Goal: Task Accomplishment & Management: Manage account settings

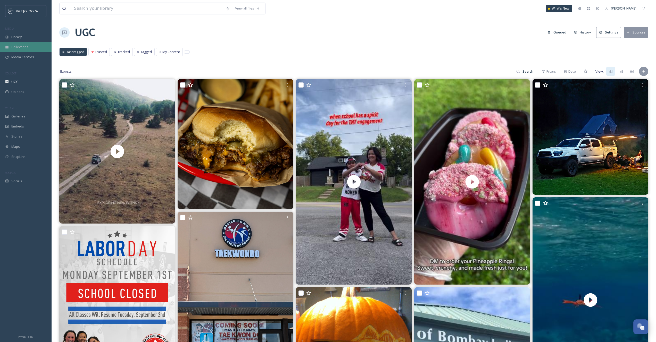
click at [22, 47] on span "Collections" at bounding box center [19, 47] width 17 height 5
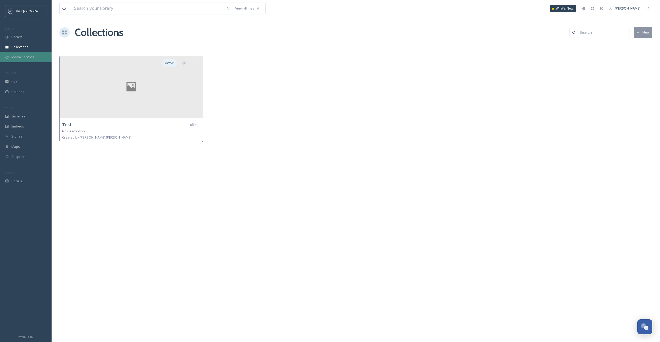
click at [16, 55] on span "Media Centres" at bounding box center [22, 57] width 23 height 5
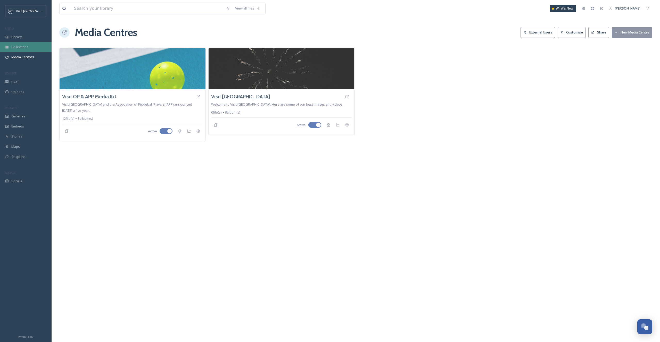
click at [39, 48] on div "Collections" at bounding box center [26, 47] width 52 height 10
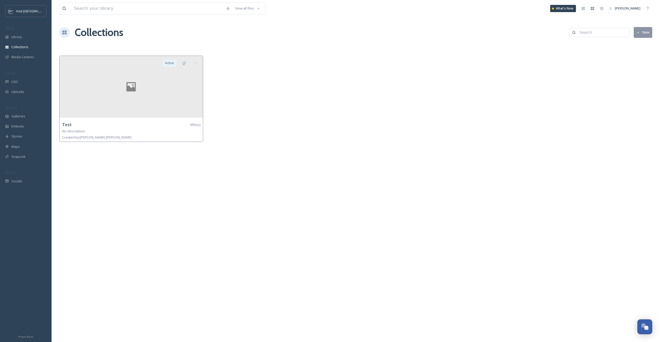
click at [638, 33] on icon at bounding box center [637, 32] width 3 height 3
click at [595, 37] on input at bounding box center [612, 36] width 85 height 12
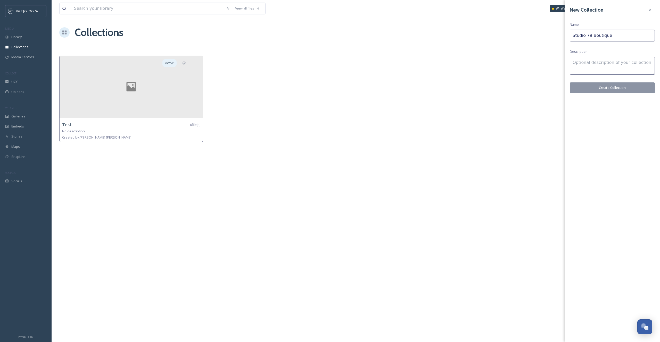
type input "Studio 79 Boutique"
type textarea "Videos from Studio 79 Boutique featuring their NFL Pro line Chiefs gear. [DATE]"
click at [612, 85] on button "Create Collection" at bounding box center [612, 87] width 85 height 11
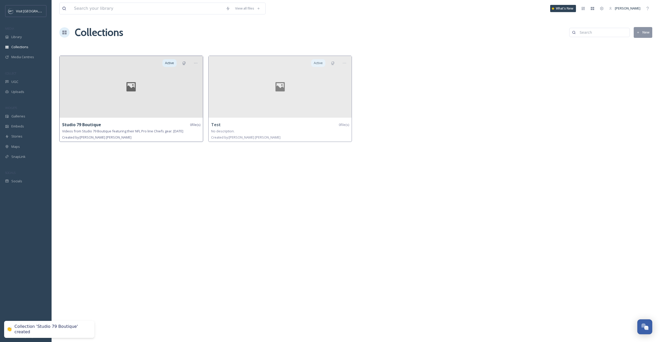
click at [155, 92] on div at bounding box center [131, 87] width 143 height 62
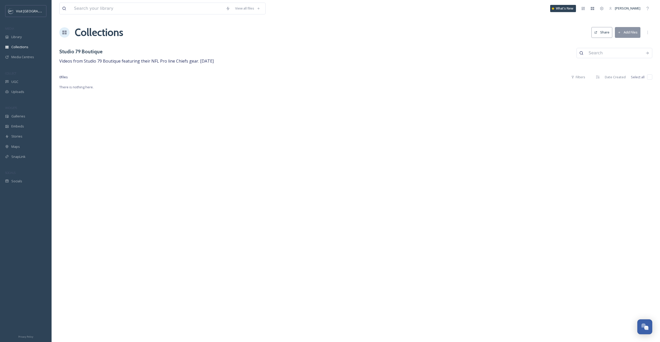
click at [628, 34] on button "Add Files" at bounding box center [628, 32] width 26 height 11
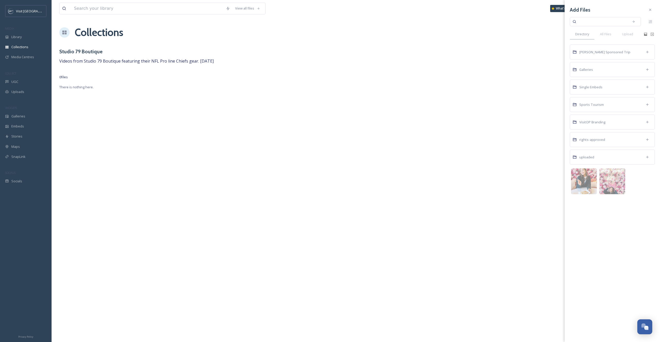
click at [628, 34] on span "Upload" at bounding box center [627, 34] width 11 height 5
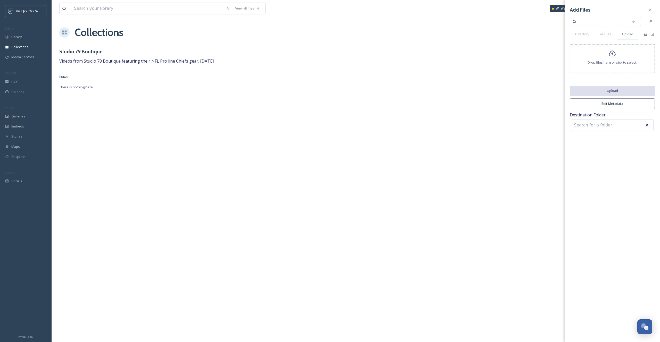
click at [613, 61] on span "Drop files here or click to select." at bounding box center [611, 62] width 49 height 5
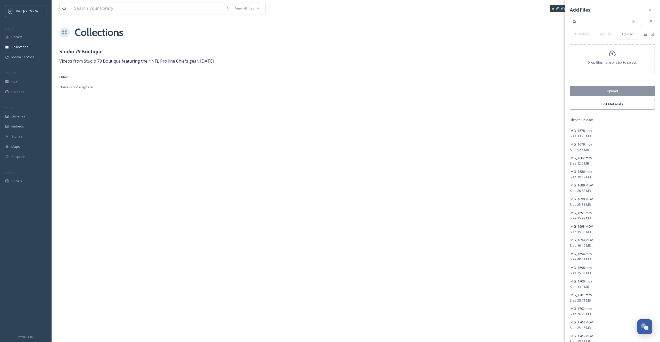
click at [615, 99] on button "Edit Metadata" at bounding box center [612, 104] width 85 height 11
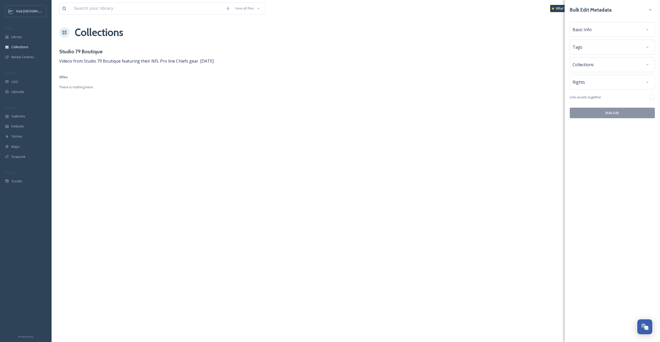
click at [589, 27] on span "Basic Info" at bounding box center [581, 30] width 19 height 6
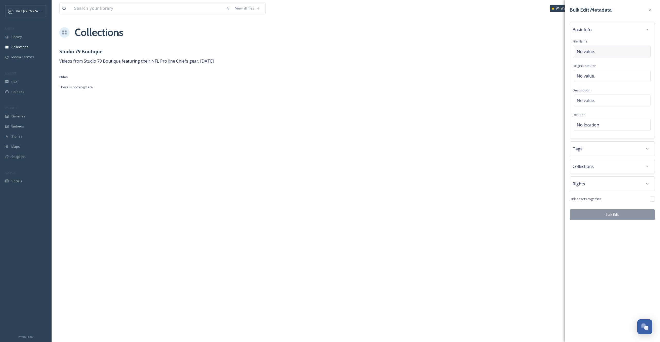
click at [597, 51] on div "No value." at bounding box center [612, 52] width 77 height 12
type input "Studio 79 Boutique"
click at [594, 71] on div "No value." at bounding box center [612, 76] width 77 height 12
type input "@visitoverlandpark"
click at [596, 100] on div "No value." at bounding box center [612, 101] width 77 height 12
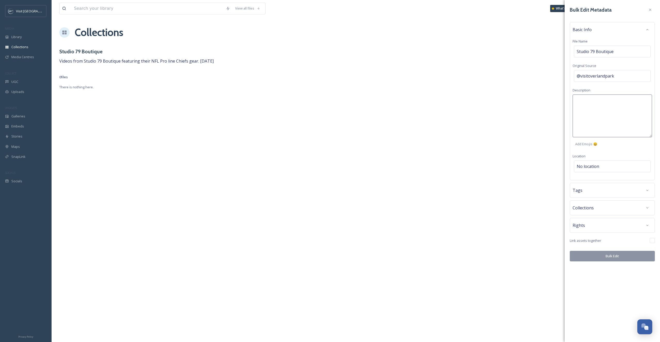
click at [596, 102] on textarea at bounding box center [611, 116] width 79 height 43
type textarea "Studio 79 Boutique | Chiefs Gear"
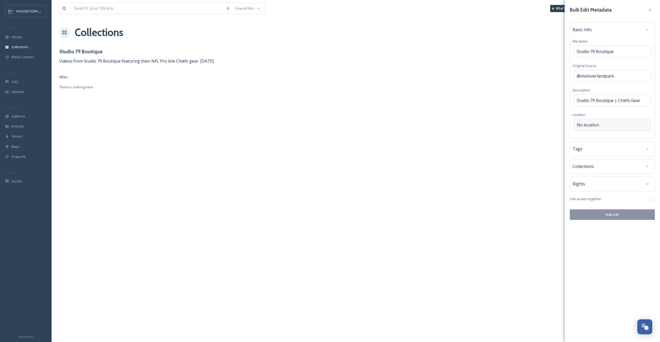
click at [584, 168] on div "Bulk Edit Metadata Basic Info File Name Studio 79 Boutique Original Source @vis…" at bounding box center [611, 112] width 95 height 225
click at [585, 127] on span "No location" at bounding box center [588, 125] width 22 height 6
click at [586, 123] on input at bounding box center [612, 124] width 76 height 11
type input "Studio 79 Boutique"
click at [629, 138] on div "Studio 79 Boutique [STREET_ADDRESS][PERSON_NAME]" at bounding box center [612, 141] width 76 height 18
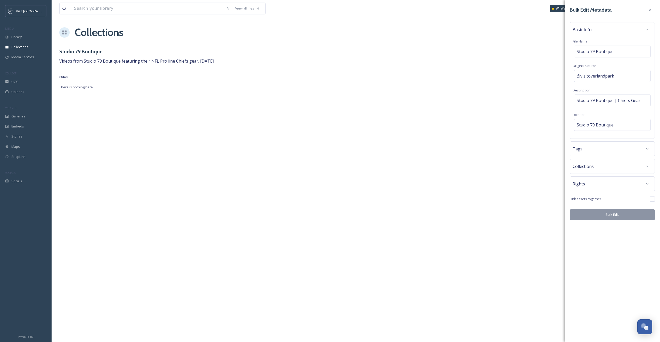
click at [613, 156] on div "Tags" at bounding box center [612, 149] width 85 height 15
click at [612, 151] on div "Tags" at bounding box center [611, 148] width 79 height 9
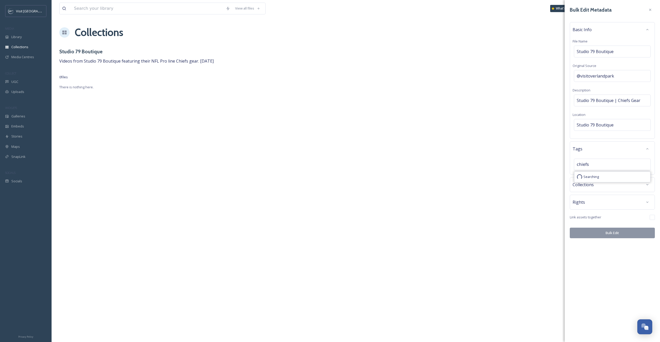
type input "chiefs"
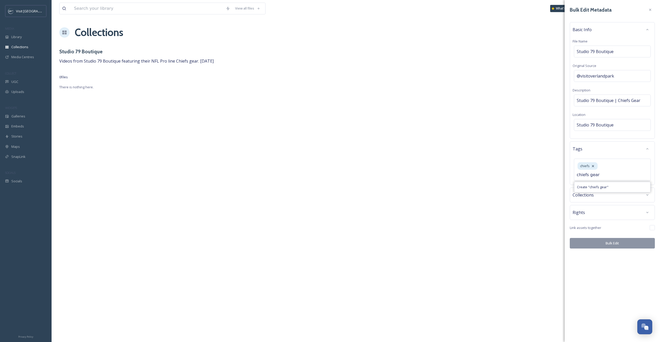
type input "chiefs gear"
type input "shopping"
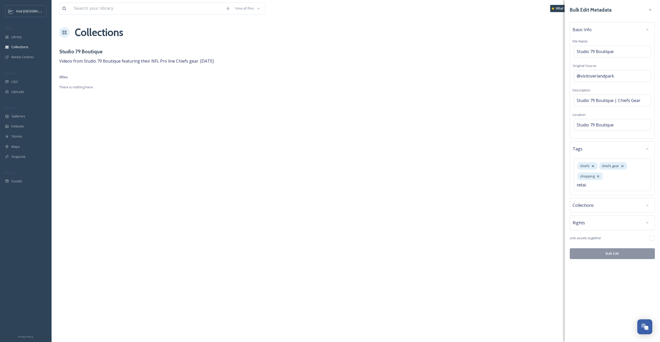
type input "retail"
type input "shop"
type input "downtown op"
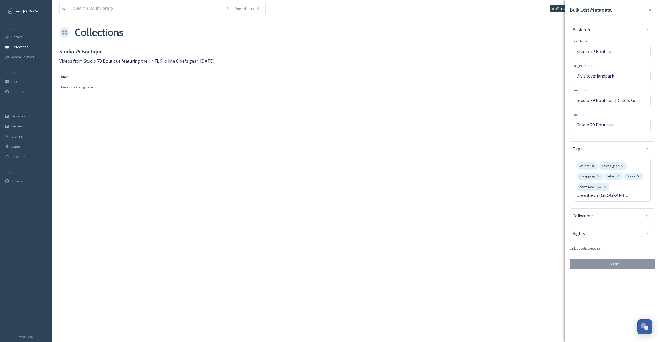
scroll to position [0, 1]
type input "downtown [GEOGRAPHIC_DATA]"
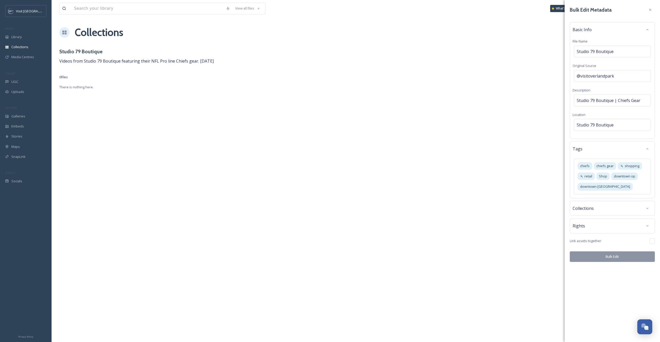
click at [579, 226] on div "Bulk Edit Metadata Basic Info File Name Studio 79 Boutique Original Source @vis…" at bounding box center [611, 133] width 95 height 267
click at [605, 208] on div "Collections" at bounding box center [611, 208] width 79 height 9
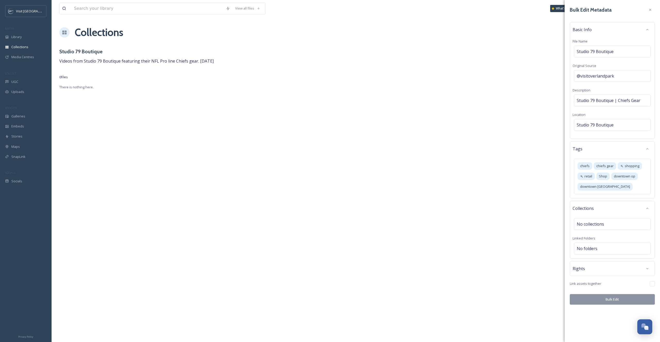
click at [605, 208] on div "Collections" at bounding box center [611, 208] width 79 height 9
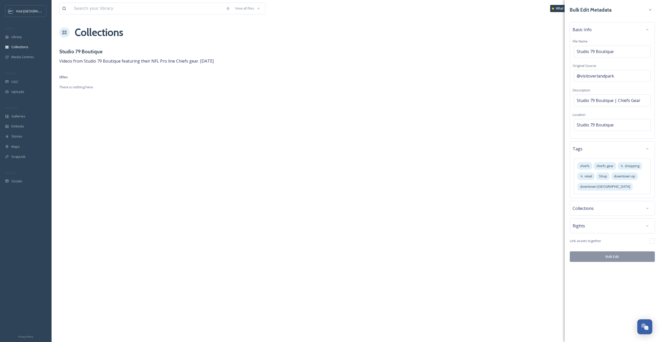
click at [593, 230] on div "Rights" at bounding box center [611, 225] width 79 height 9
click at [594, 247] on span "No status" at bounding box center [586, 248] width 19 height 6
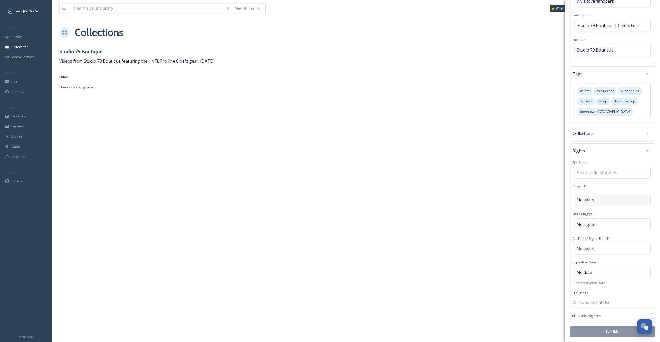
click at [592, 202] on span "No value." at bounding box center [586, 200] width 18 height 6
click at [610, 332] on button "Bulk Edit" at bounding box center [612, 333] width 85 height 11
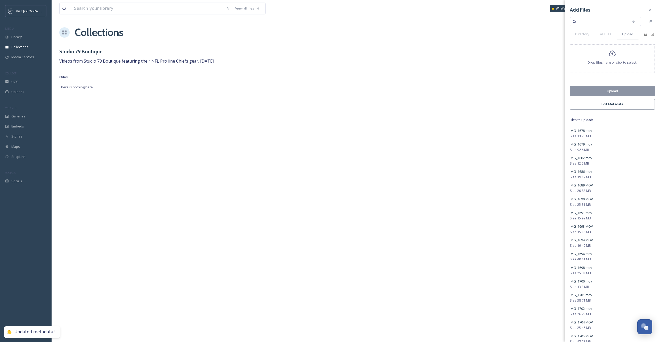
click at [602, 93] on button "Upload" at bounding box center [612, 91] width 85 height 11
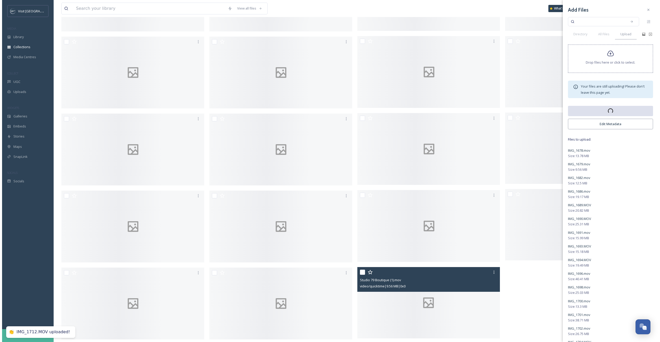
scroll to position [0, 0]
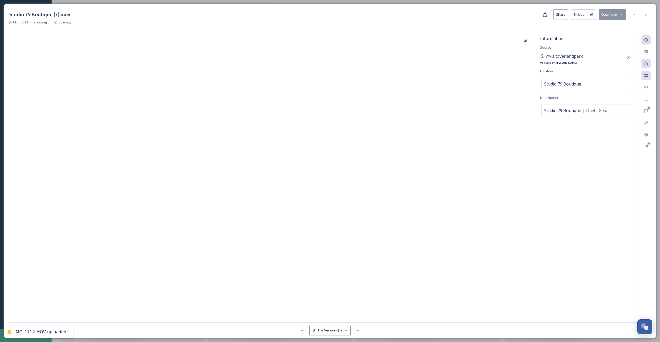
click at [445, 195] on div at bounding box center [269, 176] width 520 height 282
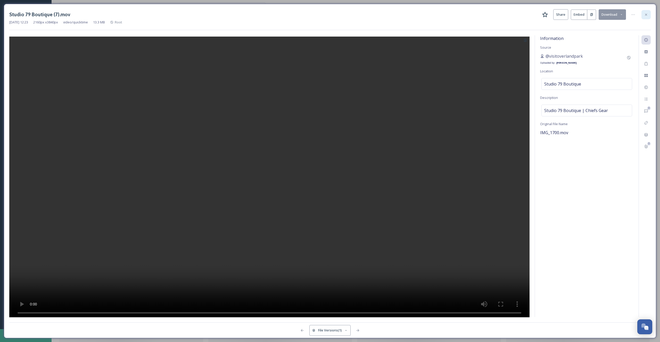
click at [647, 13] on icon at bounding box center [646, 15] width 4 height 4
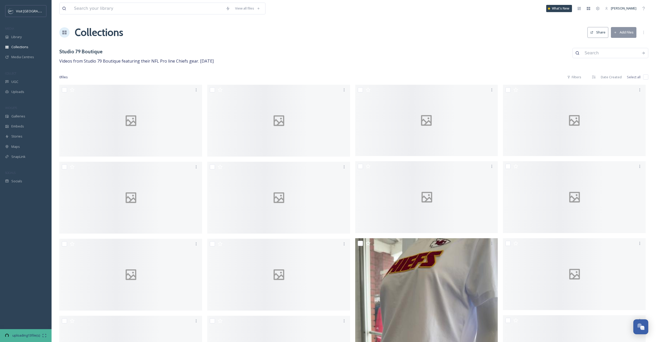
click at [602, 34] on button "Share" at bounding box center [597, 32] width 21 height 11
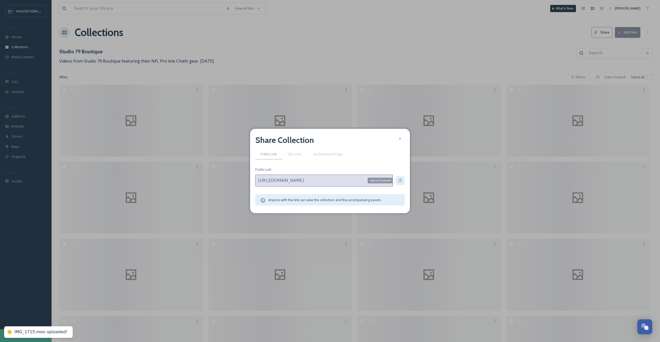
click at [400, 180] on icon at bounding box center [400, 181] width 4 height 4
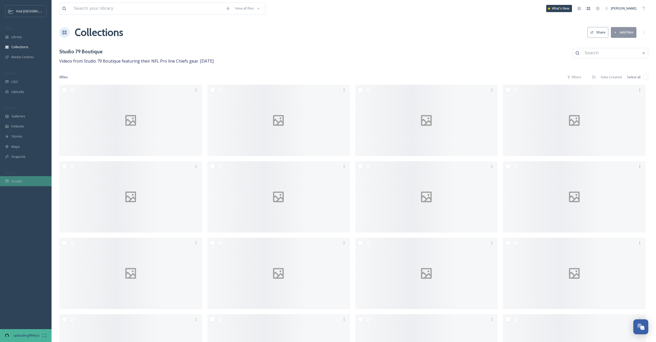
click at [26, 181] on div "Socials" at bounding box center [26, 181] width 52 height 10
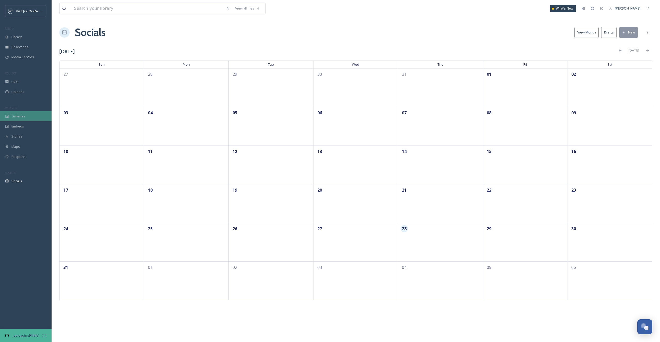
click at [18, 118] on span "Galleries" at bounding box center [18, 116] width 14 height 5
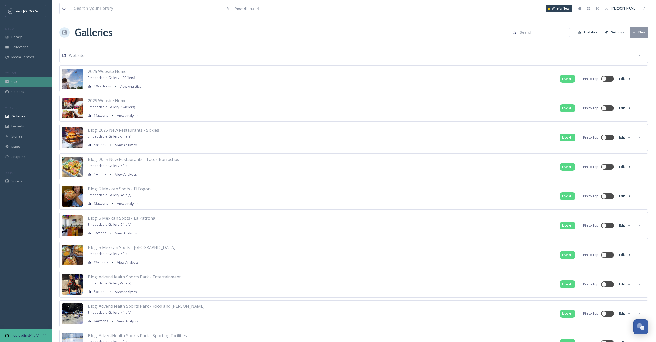
click at [23, 79] on div "UGC" at bounding box center [26, 82] width 52 height 10
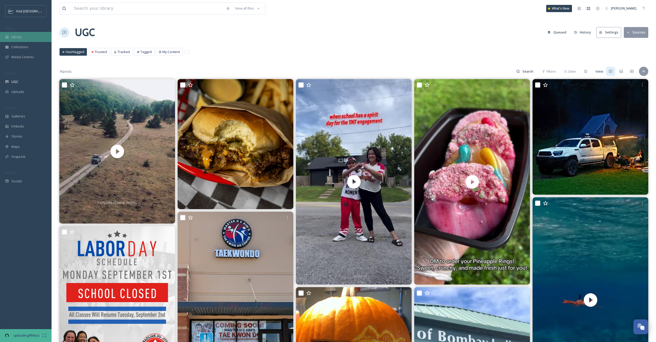
click at [28, 37] on div "Library" at bounding box center [26, 37] width 52 height 10
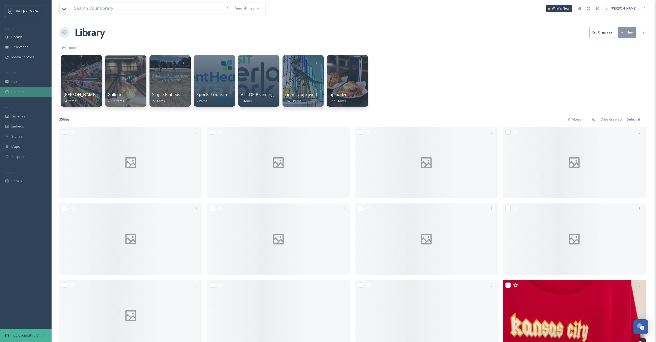
click at [22, 90] on span "Uploads" at bounding box center [17, 91] width 13 height 5
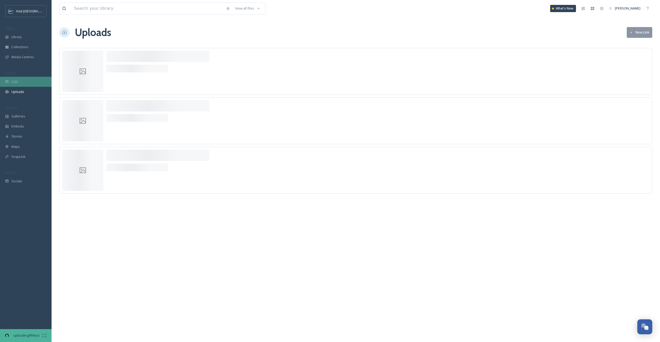
click at [22, 81] on div "UGC" at bounding box center [26, 82] width 52 height 10
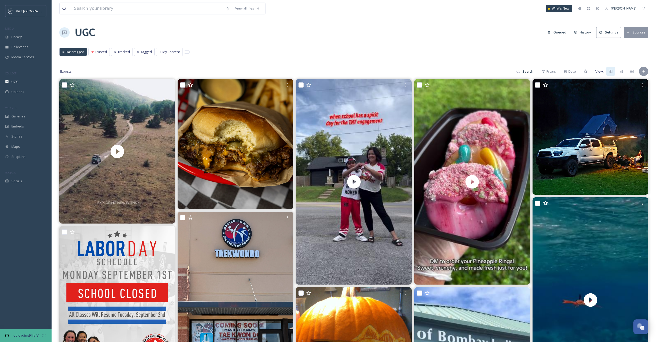
click at [600, 36] on button "Settings" at bounding box center [608, 32] width 25 height 11
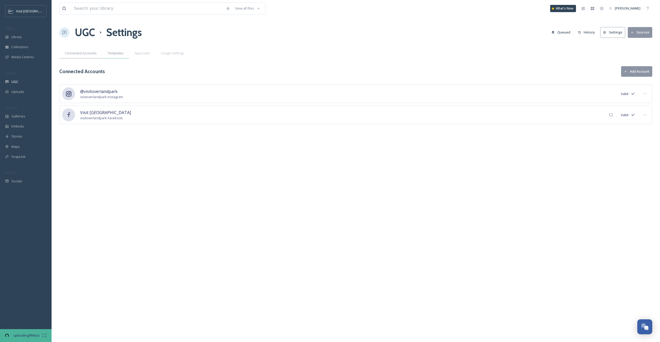
click at [123, 56] on div "Templates" at bounding box center [115, 53] width 27 height 11
click at [163, 52] on span "Usage Settings" at bounding box center [172, 53] width 23 height 5
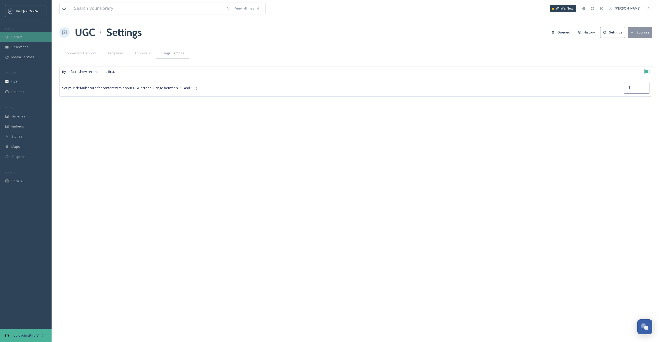
click at [29, 39] on div "Library" at bounding box center [26, 37] width 52 height 10
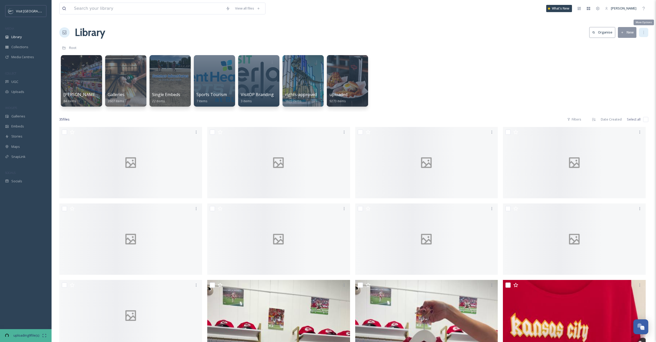
click at [639, 30] on div "More Options" at bounding box center [643, 32] width 9 height 9
click at [599, 11] on div "Team Settings" at bounding box center [597, 8] width 9 height 9
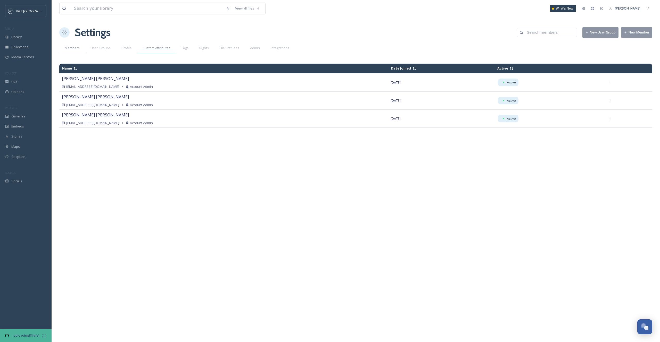
click at [171, 51] on div "Custom Attributes" at bounding box center [156, 48] width 39 height 11
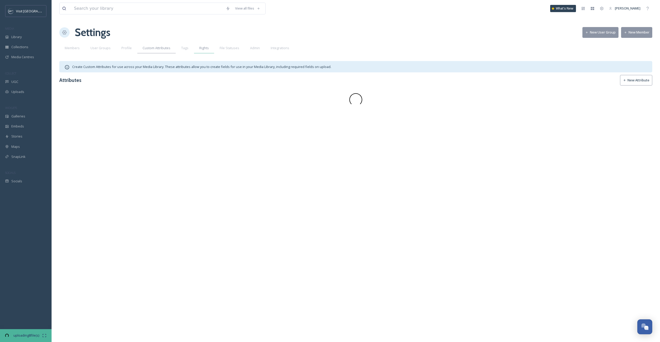
click at [205, 51] on div "Rights" at bounding box center [204, 48] width 20 height 11
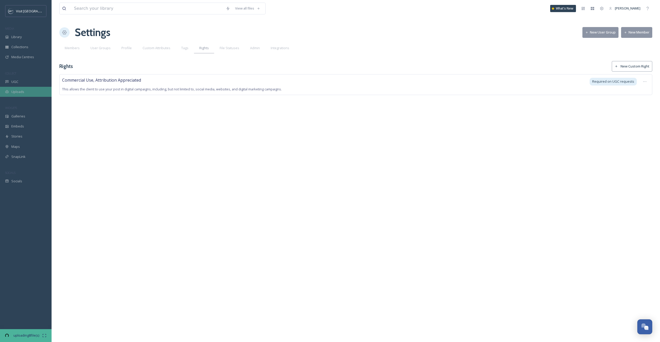
click at [20, 93] on span "Uploads" at bounding box center [17, 91] width 13 height 5
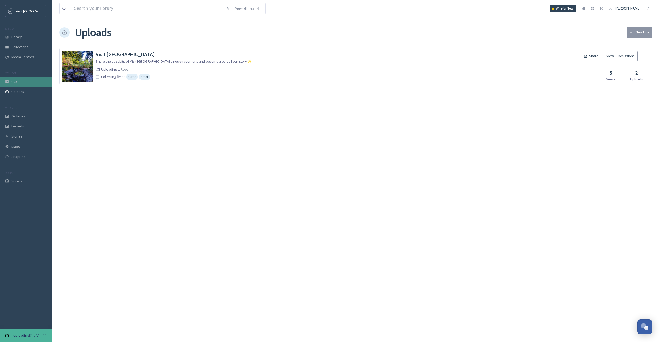
click at [22, 84] on div "UGC" at bounding box center [26, 82] width 52 height 10
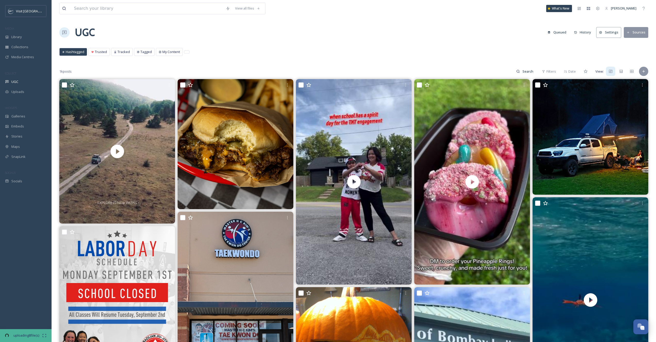
click at [610, 38] on div "UGC Queued History Settings Sources" at bounding box center [353, 32] width 589 height 15
click at [609, 34] on button "Settings" at bounding box center [608, 32] width 25 height 11
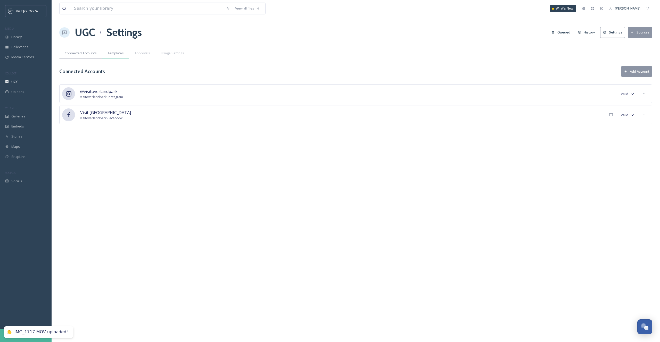
click at [115, 54] on span "Templates" at bounding box center [115, 53] width 16 height 5
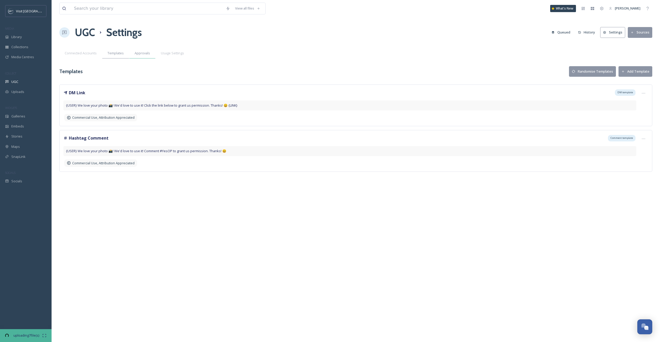
click at [142, 52] on span "Approvals" at bounding box center [142, 53] width 15 height 5
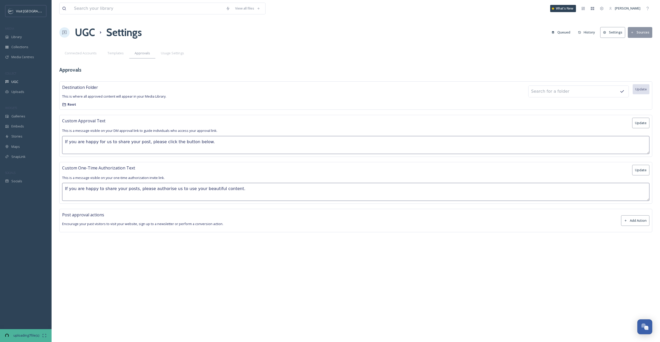
click at [173, 52] on span "Usage Settings" at bounding box center [172, 53] width 23 height 5
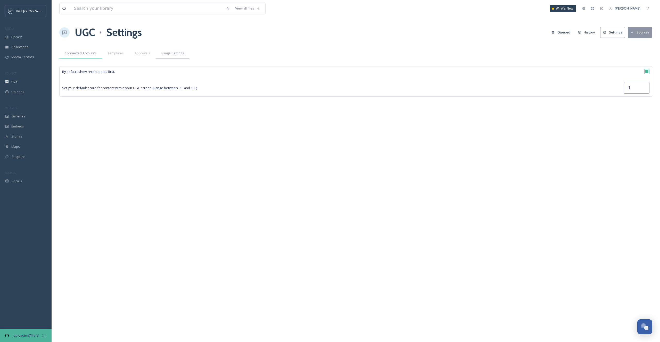
click at [93, 58] on div "Connected Accounts" at bounding box center [80, 53] width 43 height 11
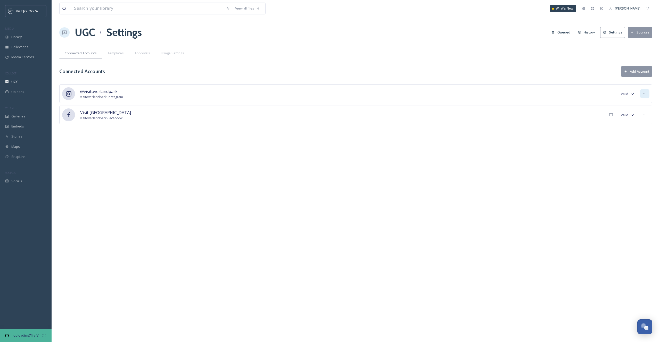
click at [647, 96] on div at bounding box center [644, 93] width 9 height 9
click at [417, 78] on div "View all files What's New [PERSON_NAME] UGC Settings Queued History Settings So…" at bounding box center [356, 171] width 608 height 342
click at [26, 59] on span "Media Centres" at bounding box center [22, 57] width 23 height 5
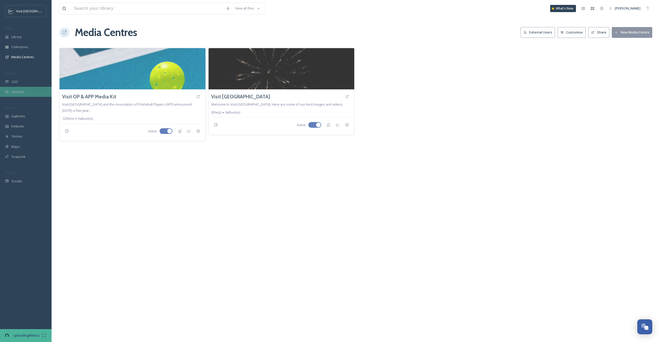
click at [29, 89] on div "Uploads" at bounding box center [26, 92] width 52 height 10
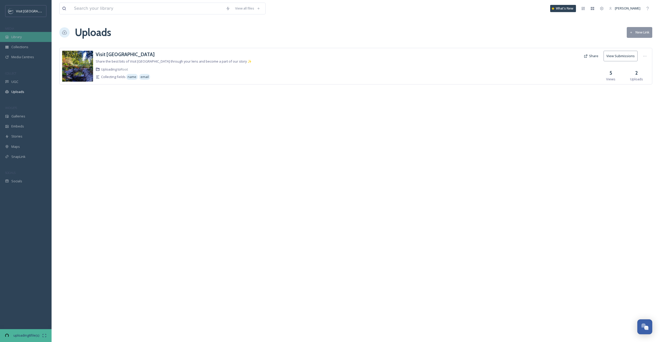
click at [33, 37] on div "Library" at bounding box center [26, 37] width 52 height 10
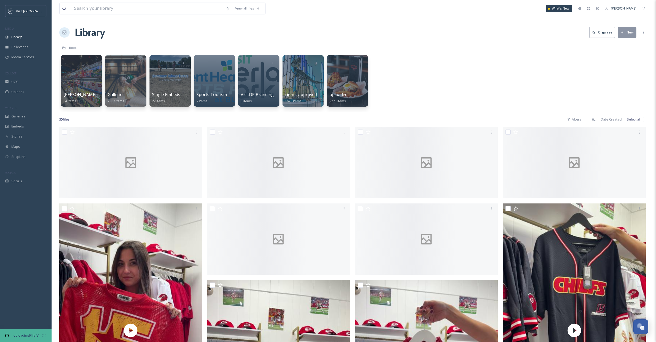
click at [628, 32] on button "New" at bounding box center [627, 32] width 19 height 11
click at [514, 44] on div "Root" at bounding box center [353, 48] width 589 height 10
click at [601, 10] on div "Team Settings" at bounding box center [597, 8] width 9 height 9
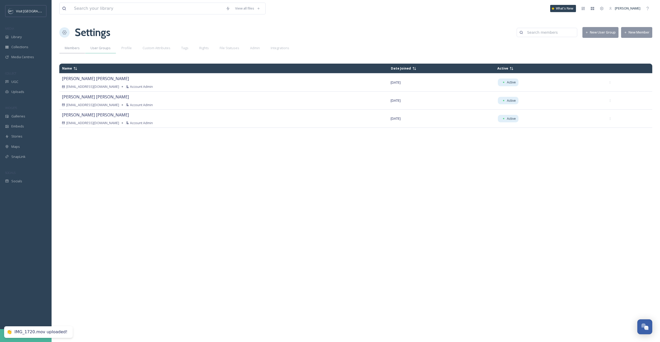
click at [95, 46] on span "User Groups" at bounding box center [100, 48] width 20 height 5
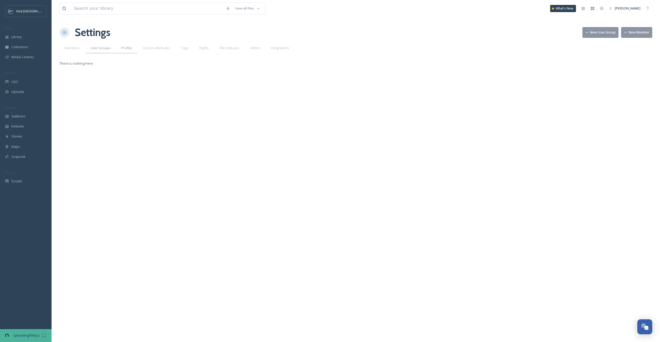
click at [131, 48] on div "Profile" at bounding box center [126, 48] width 21 height 11
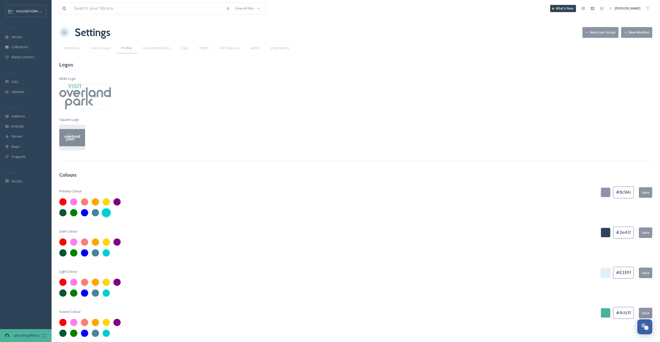
click at [108, 213] on div at bounding box center [106, 213] width 9 height 9
type input "#00ced1"
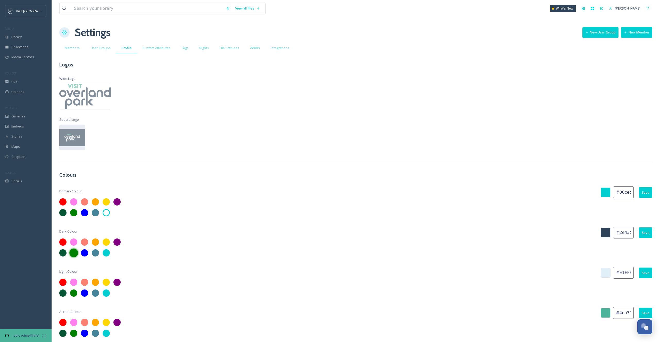
click at [76, 253] on div at bounding box center [73, 253] width 9 height 9
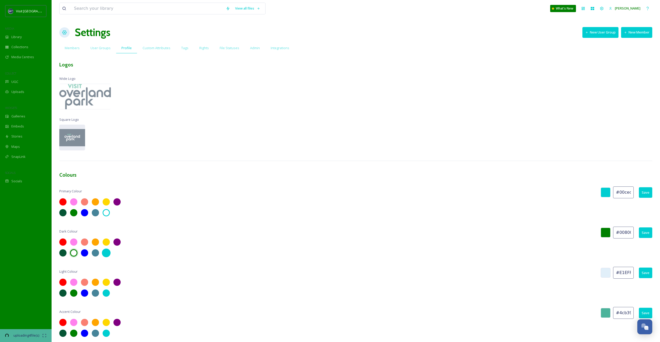
click at [106, 254] on div at bounding box center [106, 253] width 9 height 9
type input "#00ced1"
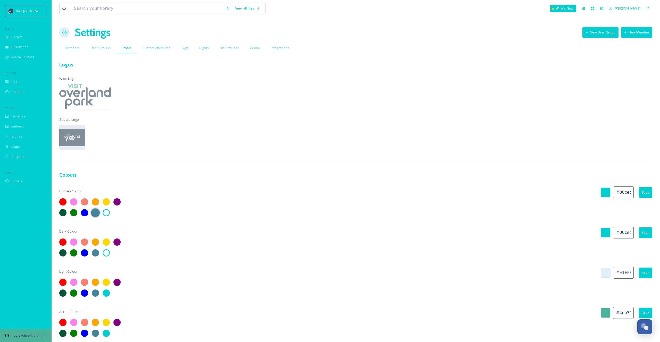
click at [96, 214] on div at bounding box center [95, 213] width 9 height 9
click at [61, 213] on div at bounding box center [63, 213] width 9 height 9
type input "#065535"
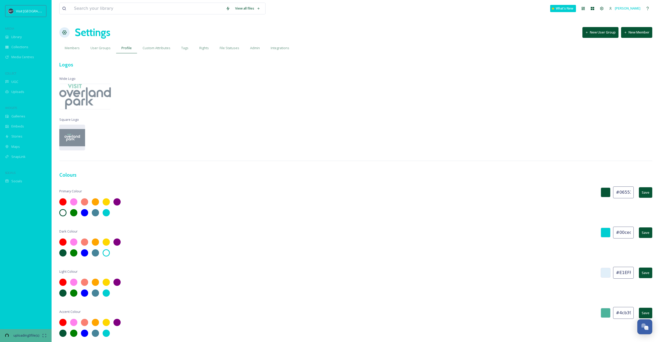
click at [323, 241] on div at bounding box center [355, 248] width 593 height 18
click at [154, 51] on div "Custom Attributes" at bounding box center [156, 48] width 39 height 11
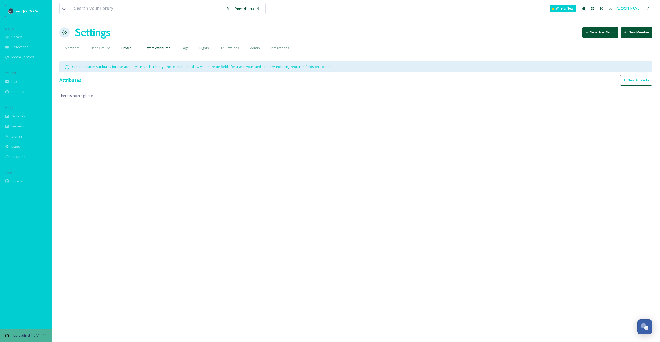
click at [129, 49] on span "Profile" at bounding box center [126, 48] width 10 height 5
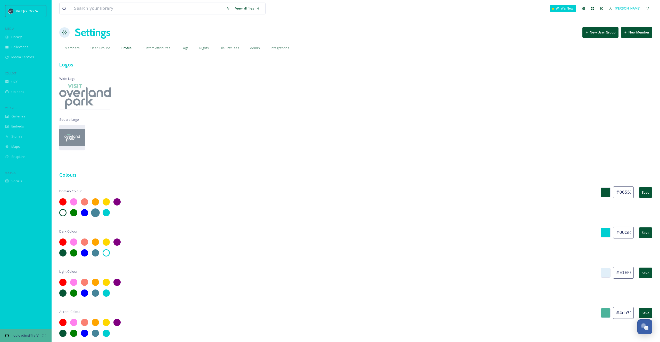
click at [93, 212] on div at bounding box center [95, 213] width 9 height 9
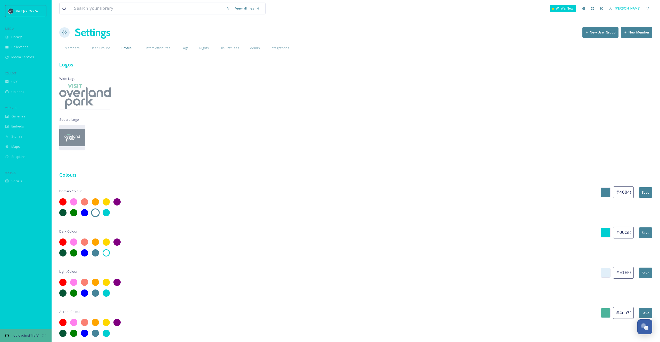
click at [102, 214] on span at bounding box center [97, 214] width 11 height 11
click at [104, 213] on div at bounding box center [106, 213] width 9 height 9
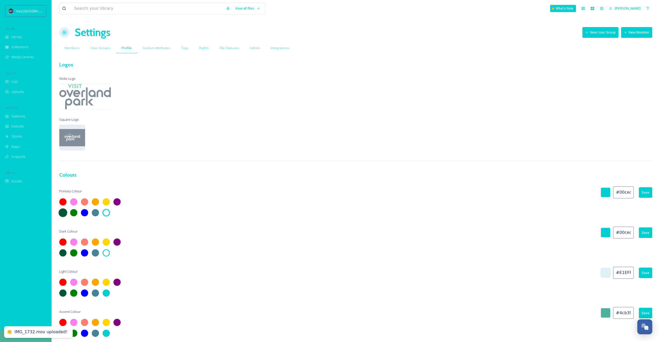
click at [64, 213] on div at bounding box center [63, 213] width 9 height 9
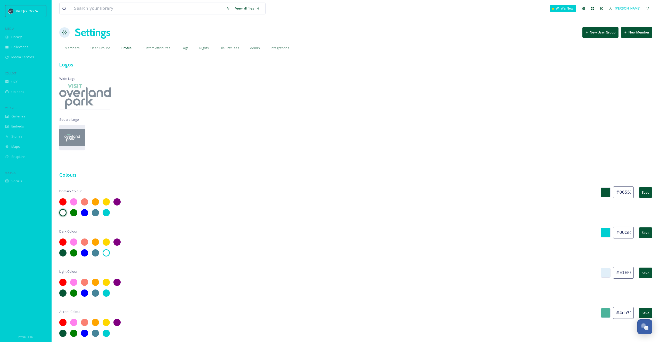
click at [616, 191] on input "#065535" at bounding box center [623, 193] width 21 height 12
click at [620, 191] on input "#065535" at bounding box center [623, 193] width 21 height 12
paste input "2f4256"
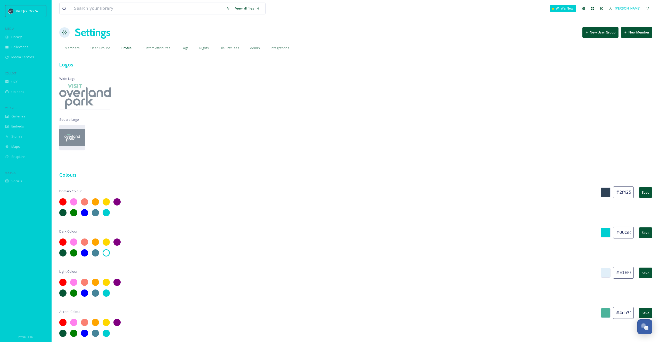
scroll to position [0, 1]
type input "#2f4256"
click at [644, 190] on button "Save" at bounding box center [645, 192] width 13 height 11
click at [625, 230] on input "#00ced1" at bounding box center [623, 233] width 21 height 12
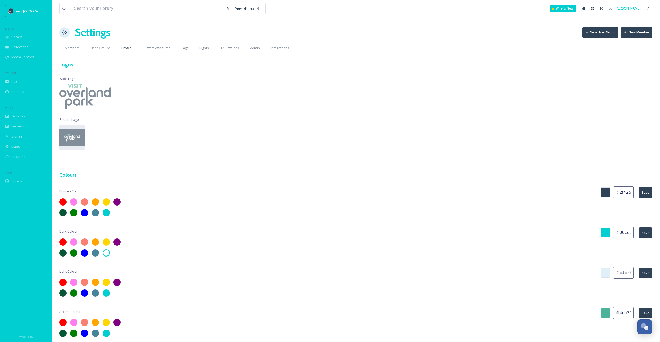
click at [625, 230] on input "#00ced1" at bounding box center [623, 233] width 21 height 12
paste input "#58ccbb"
click at [650, 236] on button "Save" at bounding box center [645, 233] width 13 height 11
click at [607, 234] on div at bounding box center [606, 233] width 10 height 10
click at [632, 234] on input "##58ccbb" at bounding box center [623, 233] width 21 height 12
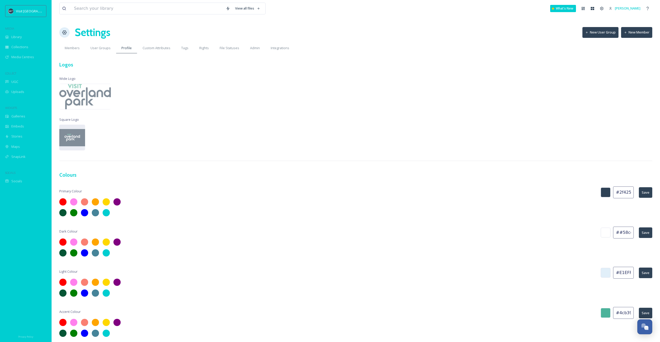
click at [632, 234] on input "##58ccbb" at bounding box center [623, 233] width 21 height 12
click at [620, 234] on input "##58ccbb" at bounding box center [623, 233] width 21 height 12
click at [641, 234] on button "Save" at bounding box center [645, 233] width 13 height 11
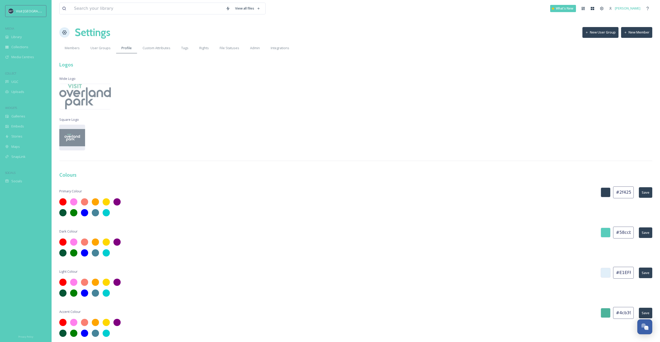
click at [643, 232] on button "Save" at bounding box center [645, 233] width 13 height 11
click at [630, 232] on input "#58ccbb" at bounding box center [623, 233] width 21 height 12
paste input "008285"
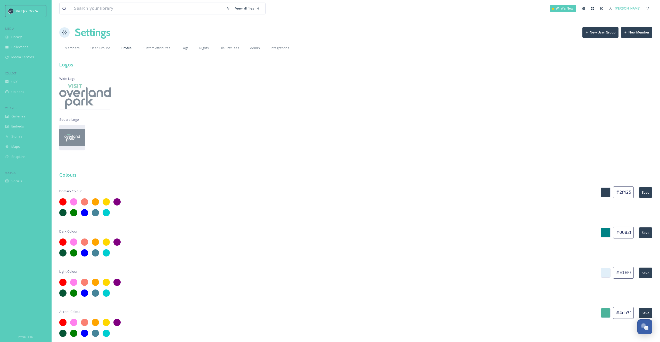
scroll to position [0, 3]
type input "#008285"
click at [650, 234] on button "Save" at bounding box center [645, 233] width 13 height 11
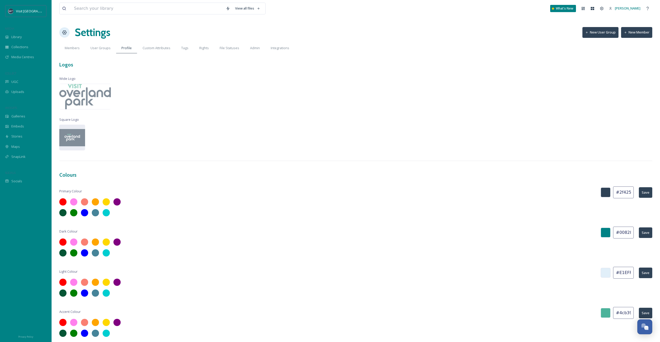
click at [618, 276] on input "#E1EFF9" at bounding box center [623, 273] width 21 height 12
paste input "58ccbb"
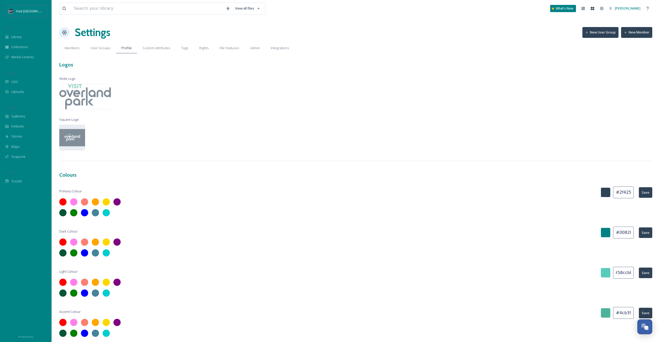
type input "#58ccbb"
click at [642, 273] on button "Save" at bounding box center [645, 273] width 13 height 11
click at [619, 313] on input "#4cb39b" at bounding box center [623, 313] width 21 height 12
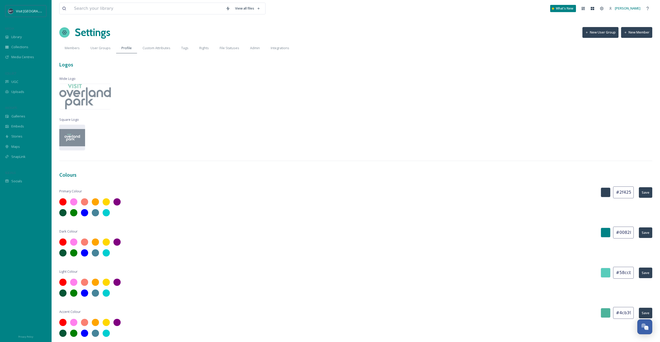
click at [619, 313] on input "#4cb39b" at bounding box center [623, 313] width 21 height 12
paste input "2f4256"
type input "#2f4256"
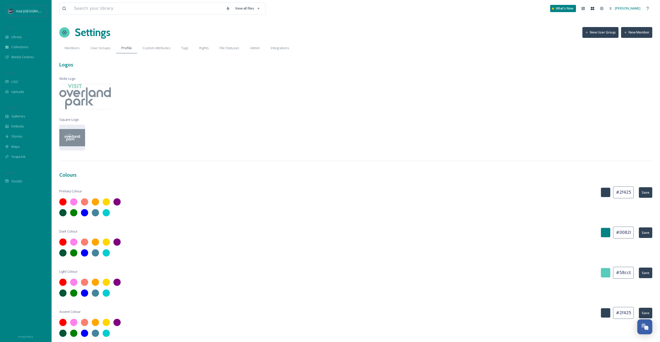
click at [643, 311] on button "Save" at bounding box center [645, 313] width 13 height 11
click at [607, 235] on div at bounding box center [606, 233] width 10 height 10
click at [626, 231] on input "#008285" at bounding box center [623, 233] width 21 height 12
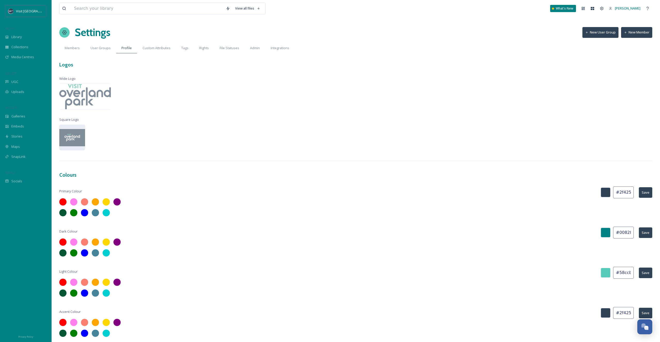
click at [626, 231] on input "#008285" at bounding box center [623, 233] width 21 height 12
paste input "2f4256"
type input "#2f4256"
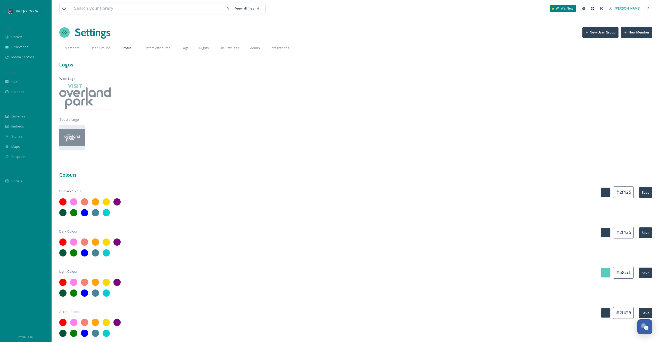
click at [644, 234] on button "Save" at bounding box center [645, 233] width 13 height 11
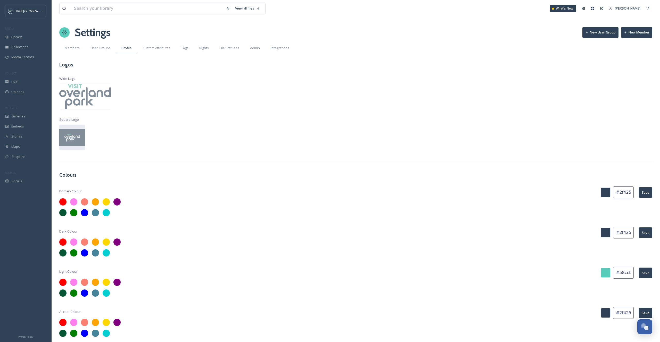
click at [625, 312] on input "#2f4256" at bounding box center [623, 313] width 21 height 12
paste input "58ccbb"
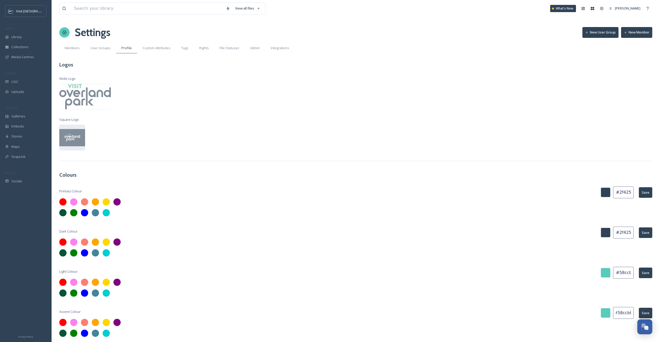
type input "#58ccbb"
click at [646, 310] on button "Save" at bounding box center [645, 313] width 13 height 11
click at [646, 311] on button "Save" at bounding box center [645, 313] width 13 height 11
click at [620, 192] on input "#2f4256" at bounding box center [623, 193] width 21 height 12
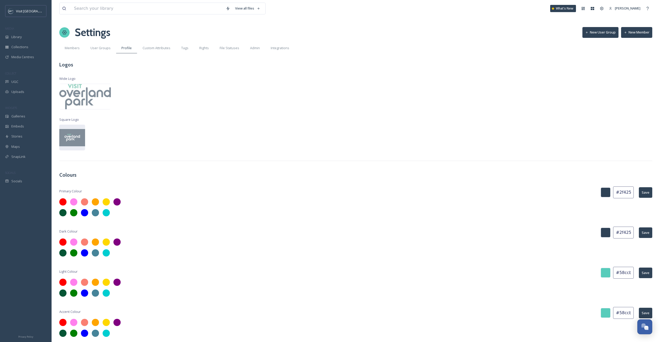
click at [630, 230] on input "#2f4256" at bounding box center [623, 233] width 21 height 12
paste input "58ccbb"
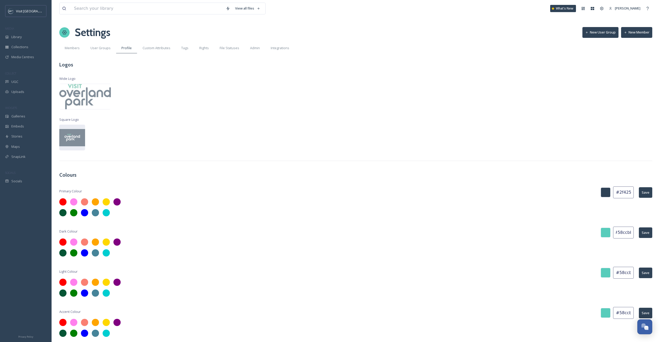
type input "#58ccbb"
click at [647, 233] on button "Save" at bounding box center [645, 233] width 13 height 11
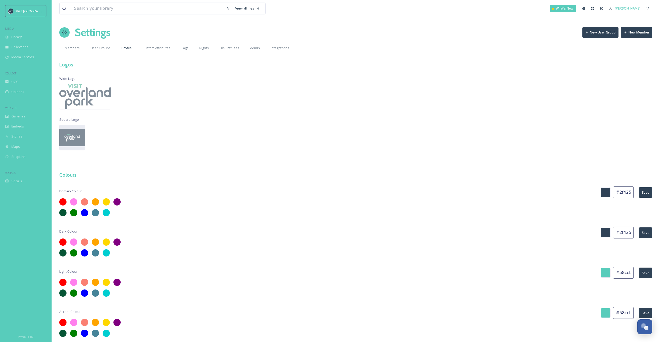
type input "#2f4256"
click at [647, 232] on button "Save" at bounding box center [645, 233] width 13 height 11
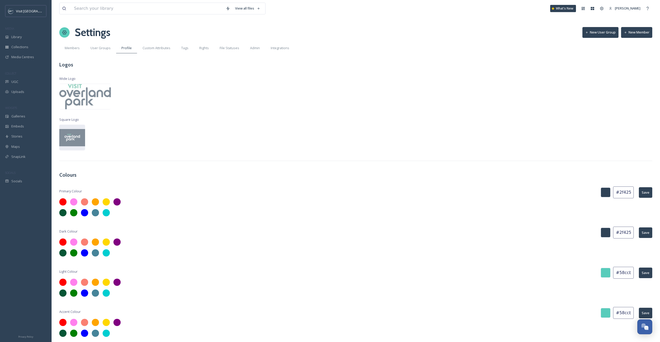
click at [628, 197] on input "#2f4256" at bounding box center [623, 193] width 21 height 12
click at [626, 194] on input "#2f4256" at bounding box center [623, 193] width 21 height 12
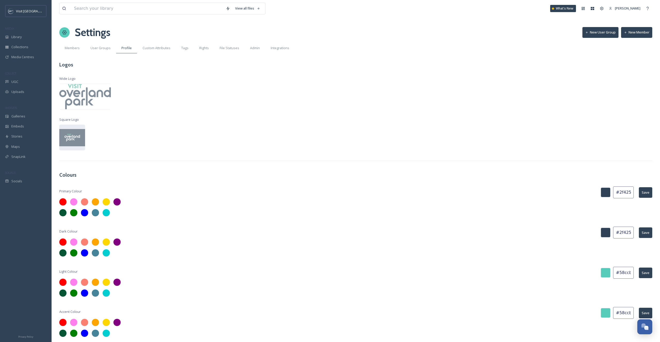
paste input "58ccbb"
type input "#58ccbb"
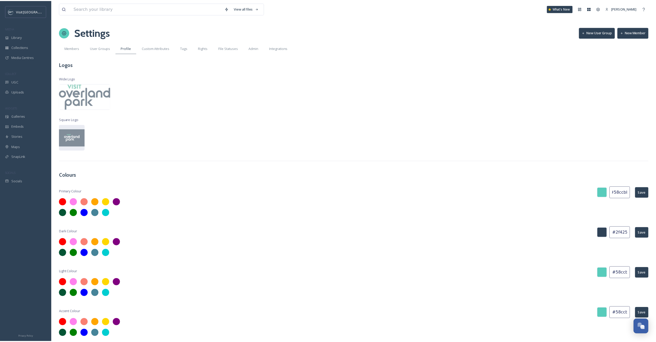
scroll to position [0, 0]
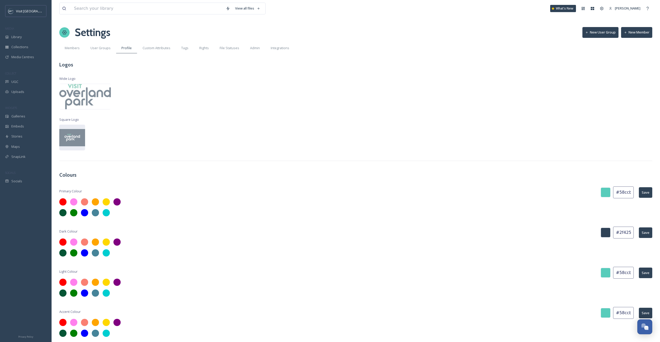
click at [644, 192] on button "Save" at bounding box center [645, 192] width 13 height 11
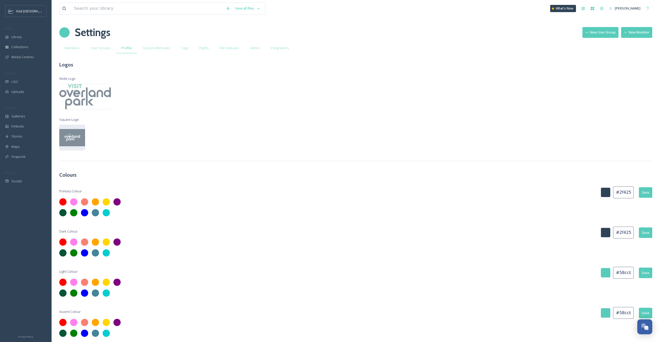
type input "#2f4256"
click at [645, 192] on button "Save" at bounding box center [645, 192] width 13 height 11
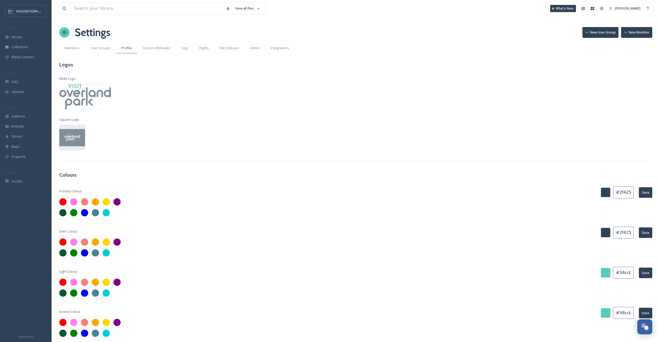
click at [564, 272] on div "Light Colour #58ccbb Save" at bounding box center [355, 273] width 593 height 12
click at [15, 173] on span "SOCIALS" at bounding box center [10, 173] width 10 height 4
click at [155, 50] on span "Custom Attributes" at bounding box center [157, 48] width 28 height 5
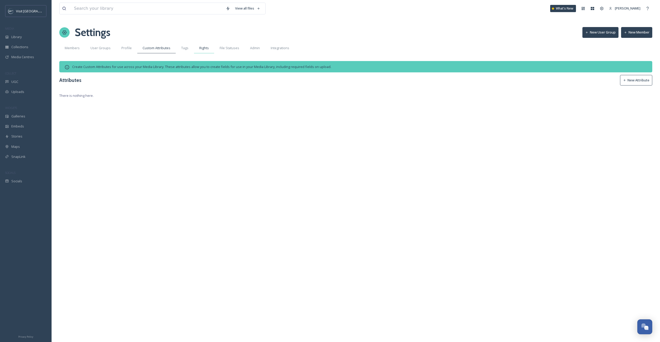
click at [196, 49] on div "Rights" at bounding box center [204, 48] width 20 height 11
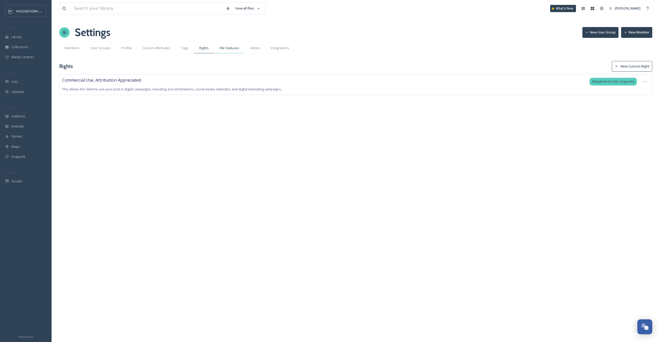
click at [220, 48] on span "File Statuses" at bounding box center [230, 48] width 20 height 5
click at [253, 52] on div "Admin" at bounding box center [255, 48] width 21 height 11
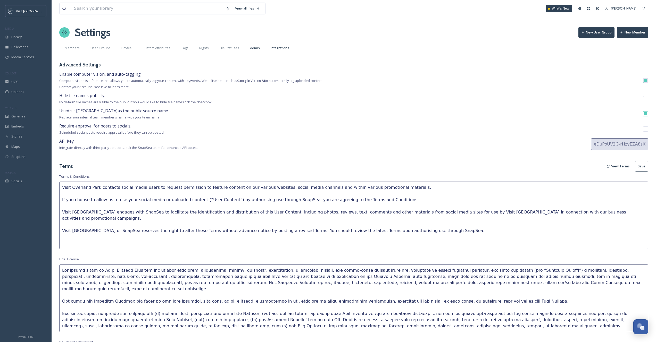
click at [271, 49] on span "Integrations" at bounding box center [280, 48] width 19 height 5
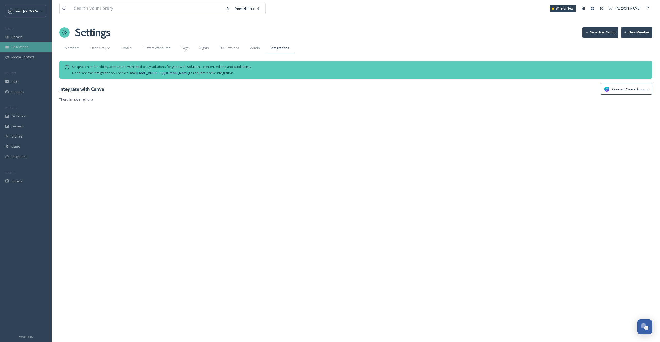
click at [27, 52] on div "Collections" at bounding box center [26, 47] width 52 height 10
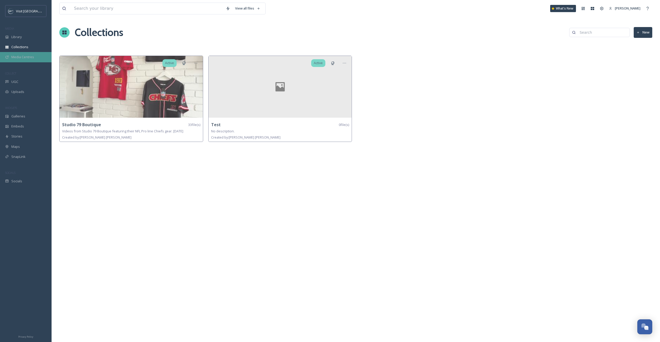
click at [29, 59] on span "Media Centres" at bounding box center [22, 57] width 23 height 5
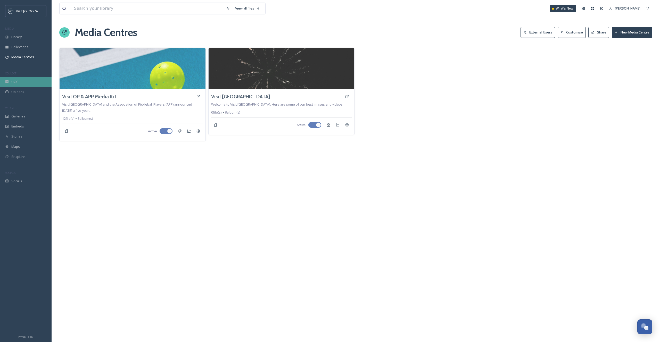
click at [26, 81] on div "UGC" at bounding box center [26, 82] width 52 height 10
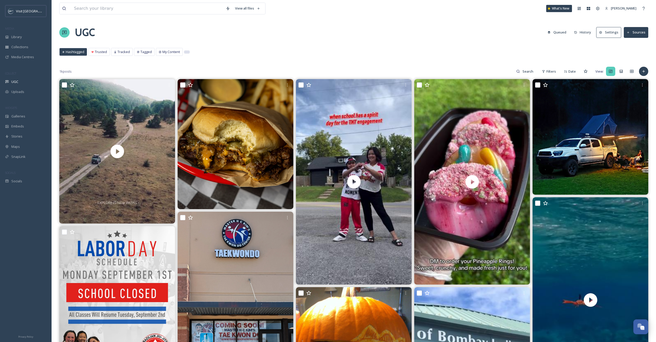
click at [185, 52] on div at bounding box center [186, 52] width 5 height 3
click at [599, 29] on button "Settings" at bounding box center [608, 32] width 25 height 11
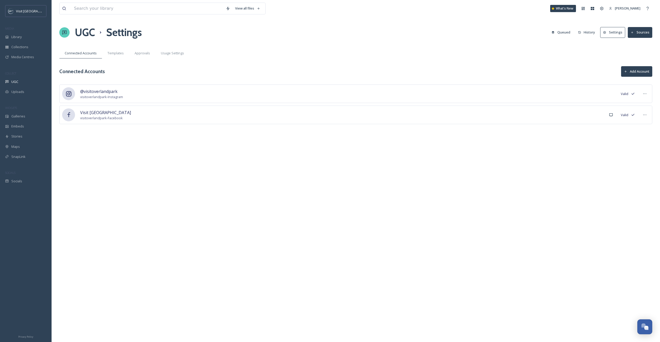
click at [74, 31] on div "UGC Settings Queued History Settings Sources" at bounding box center [355, 32] width 593 height 15
click at [41, 13] on span "Visit [GEOGRAPHIC_DATA]" at bounding box center [36, 11] width 40 height 5
click at [33, 162] on div "SnapLink" at bounding box center [26, 157] width 52 height 10
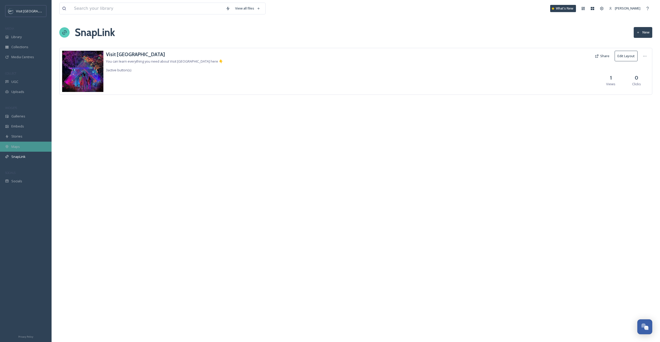
click at [29, 150] on div "Maps" at bounding box center [26, 147] width 52 height 10
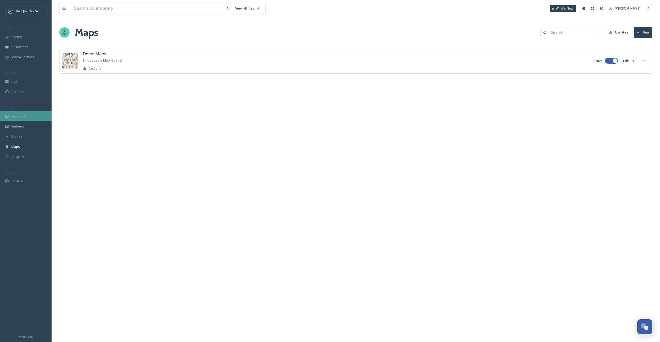
click at [22, 118] on span "Galleries" at bounding box center [18, 116] width 14 height 5
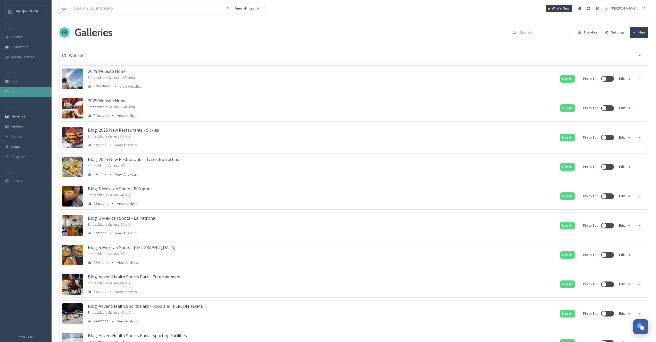
click at [27, 87] on div "Uploads" at bounding box center [26, 92] width 52 height 10
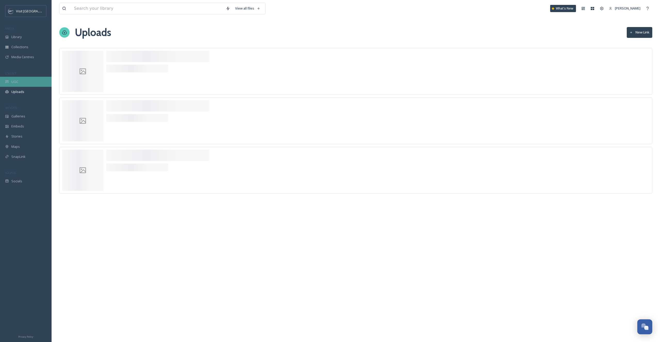
click at [28, 82] on div "UGC" at bounding box center [26, 82] width 52 height 10
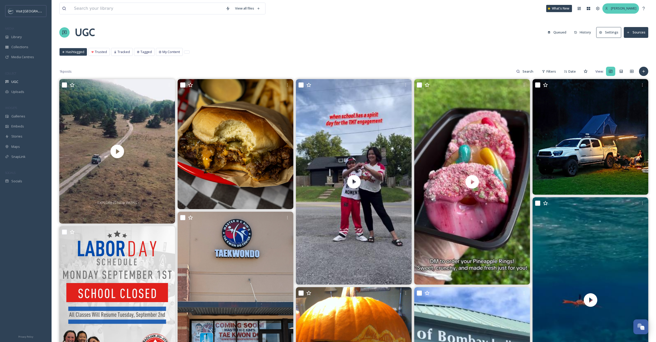
click at [619, 9] on span "[PERSON_NAME]" at bounding box center [624, 8] width 26 height 5
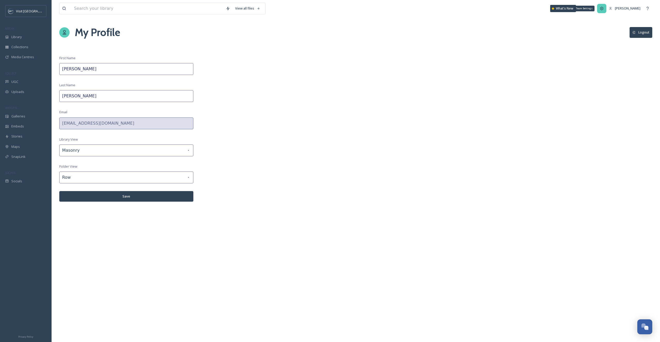
click at [605, 8] on div "Team Settings" at bounding box center [601, 8] width 9 height 9
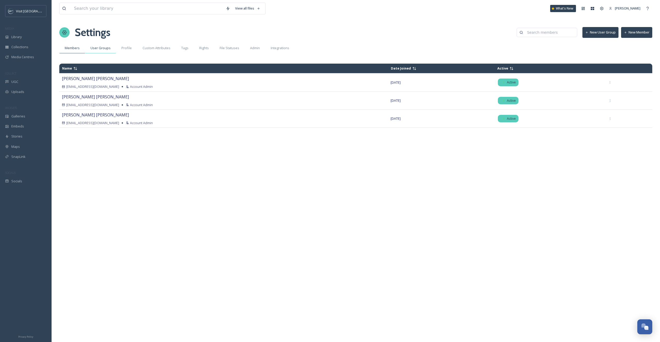
click at [108, 51] on div "User Groups" at bounding box center [100, 48] width 31 height 11
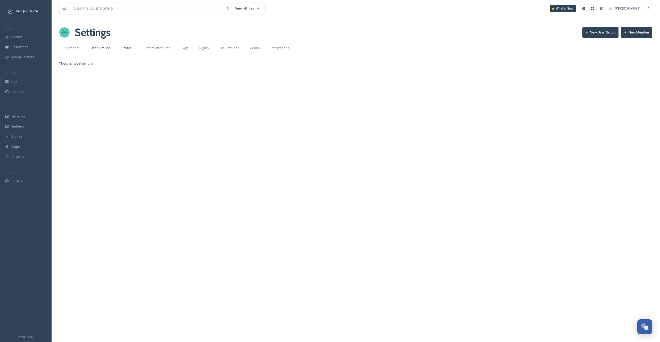
click at [135, 48] on div "Profile" at bounding box center [126, 48] width 21 height 11
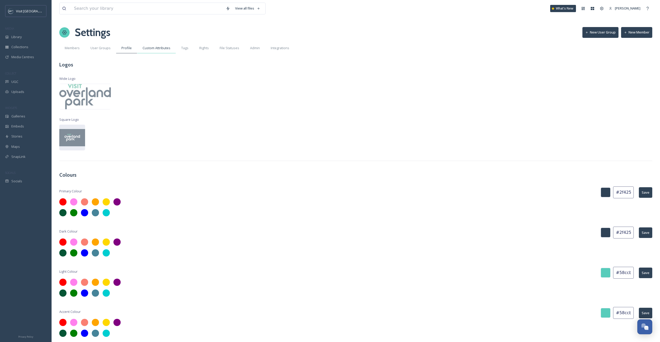
click at [148, 47] on span "Custom Attributes" at bounding box center [157, 48] width 28 height 5
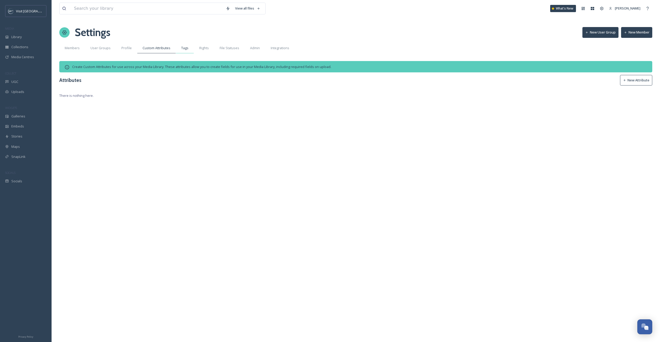
click at [183, 47] on span "Tags" at bounding box center [184, 48] width 7 height 5
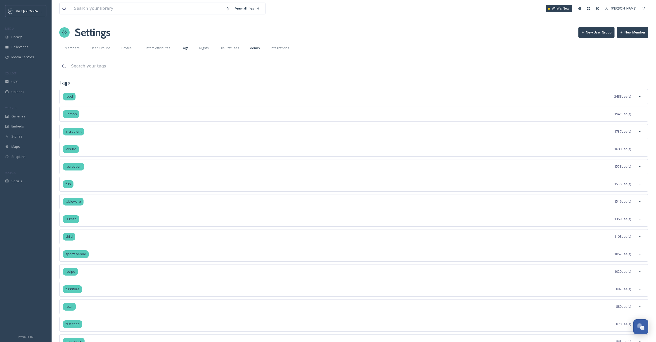
click at [258, 48] on div "Admin" at bounding box center [255, 48] width 21 height 11
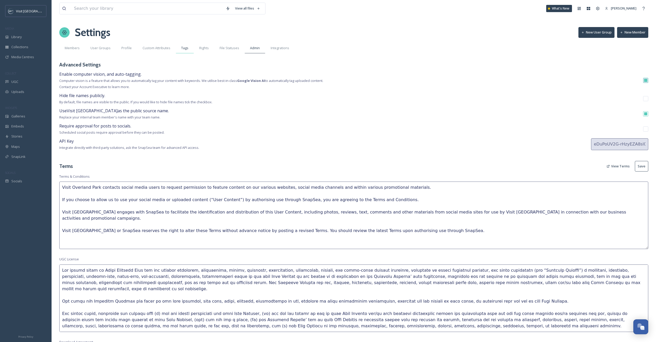
click at [187, 49] on span "Tags" at bounding box center [184, 48] width 7 height 5
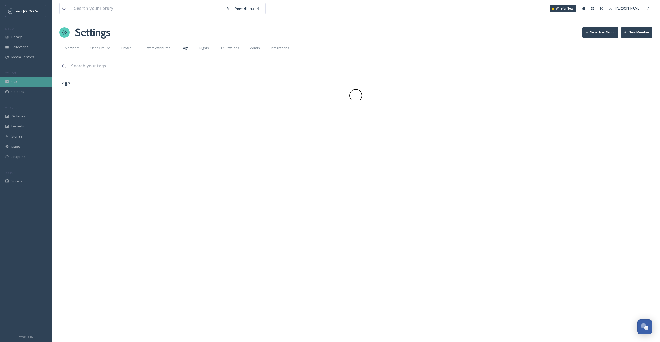
click at [38, 78] on div "UGC" at bounding box center [26, 82] width 52 height 10
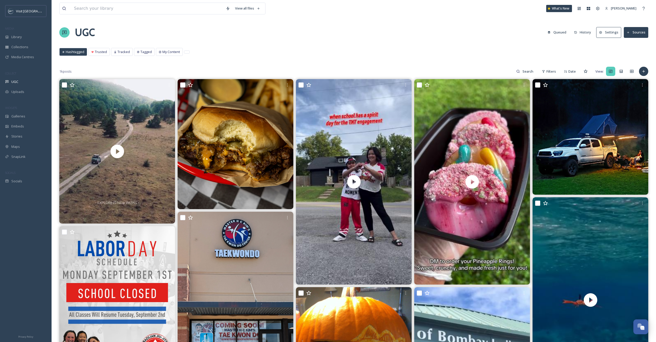
click at [629, 37] on button "Sources" at bounding box center [636, 32] width 24 height 11
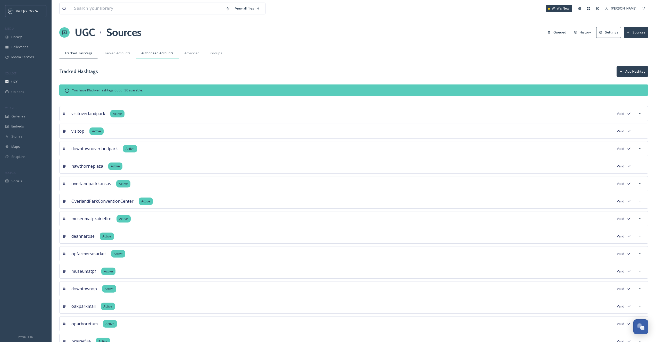
click at [170, 52] on span "Authorised Accounts" at bounding box center [157, 53] width 32 height 5
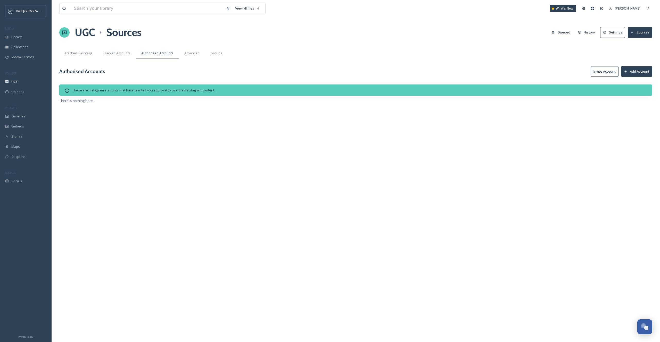
click at [601, 71] on button "Invite Account" at bounding box center [605, 71] width 28 height 11
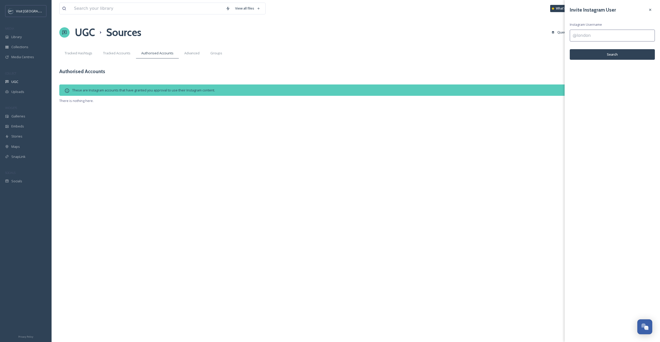
click at [590, 35] on input at bounding box center [612, 36] width 85 height 12
click at [619, 38] on input "@studio79" at bounding box center [612, 36] width 85 height 12
paste input "boutique"
type input "@studio79boutique"
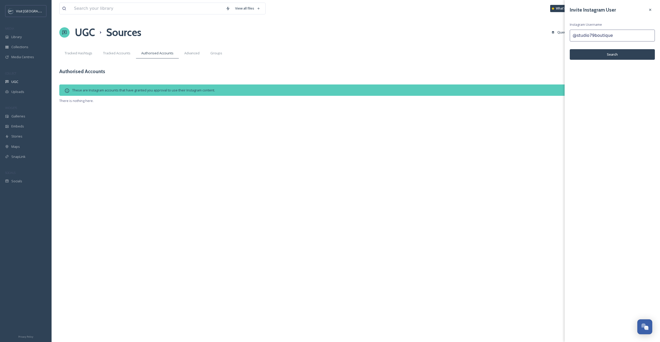
click at [621, 51] on button "Search" at bounding box center [612, 54] width 85 height 11
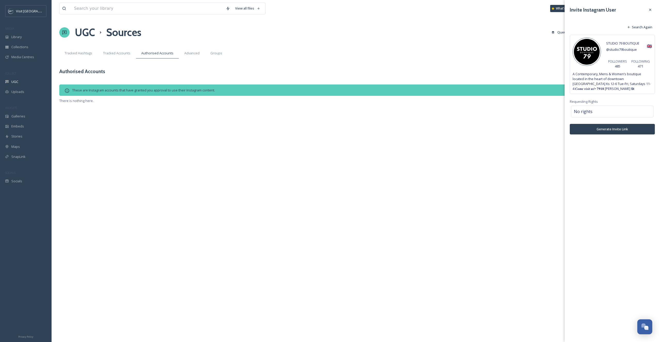
click at [609, 130] on button "Generate Invite Link" at bounding box center [612, 129] width 85 height 11
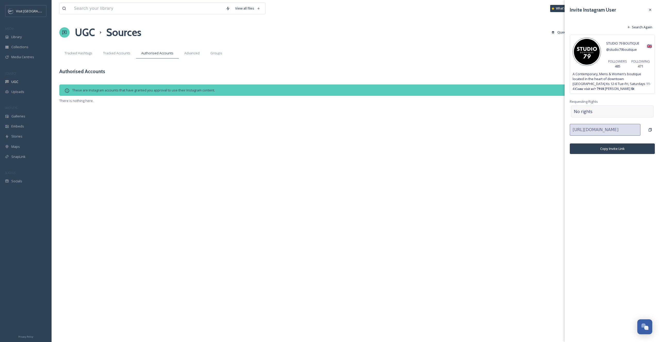
click at [590, 113] on span "No rights" at bounding box center [583, 112] width 19 height 6
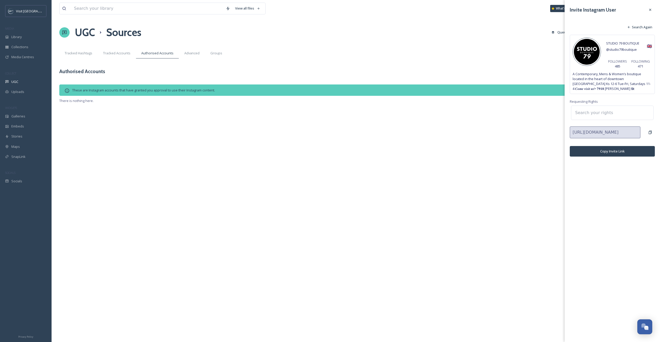
click at [590, 113] on input at bounding box center [600, 112] width 57 height 11
type input "F"
click at [623, 200] on div "Invite Instagram User Search Again STUDIO 79 BOUTIQUE @ studio79boutique 🇬🇧 FOL…" at bounding box center [611, 171] width 95 height 342
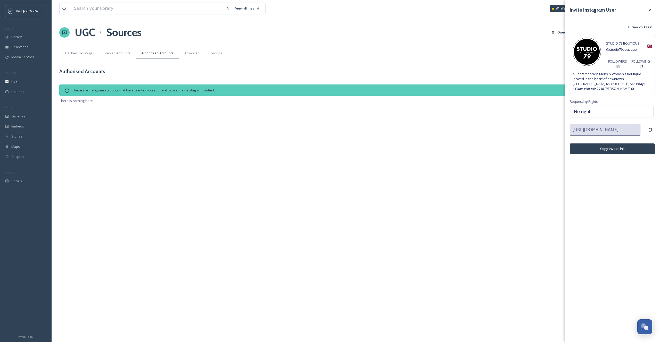
click at [580, 105] on div "Invite Instagram User Search Again STUDIO 79 BOUTIQUE @ studio79boutique 🇬🇧 FOL…" at bounding box center [611, 79] width 95 height 159
click at [588, 112] on span "No rights" at bounding box center [583, 112] width 19 height 6
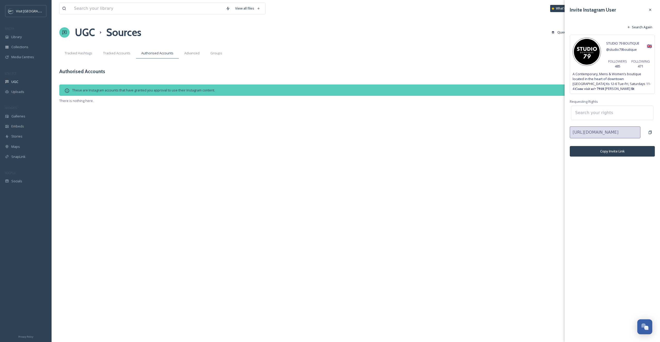
click at [588, 113] on input at bounding box center [600, 112] width 57 height 11
type input "Full Usage"
click at [588, 121] on div "No results" at bounding box center [611, 126] width 81 height 10
click at [590, 123] on div "No results" at bounding box center [611, 126] width 81 height 10
click at [595, 99] on div "Invite Instagram User Search Again STUDIO 79 BOUTIQUE @ studio79boutique 🇬🇧 FOL…" at bounding box center [611, 81] width 95 height 162
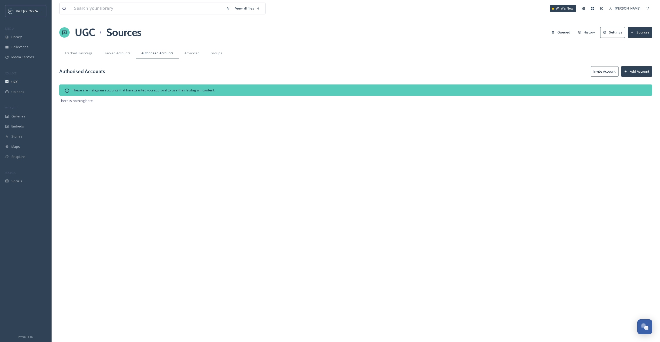
click at [469, 85] on div "These are Instagram accounts that have granted you approval to use their Instag…" at bounding box center [355, 90] width 593 height 11
click at [625, 36] on button "Settings" at bounding box center [612, 32] width 25 height 11
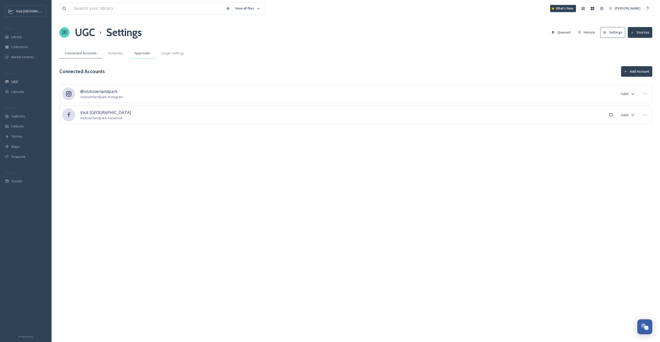
click at [137, 55] on span "Approvals" at bounding box center [142, 53] width 15 height 5
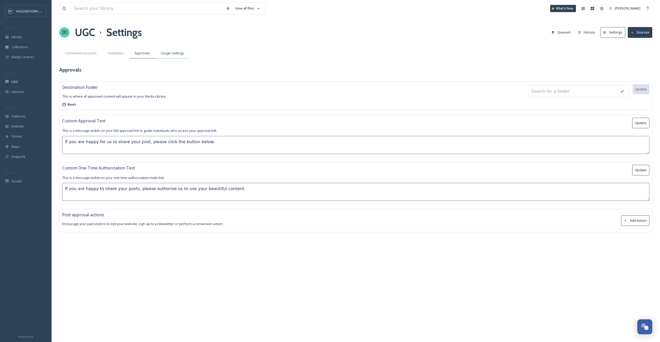
click at [165, 52] on span "Usage Settings" at bounding box center [172, 53] width 23 height 5
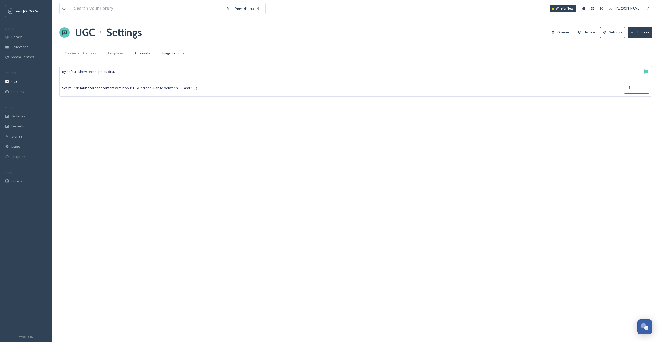
click at [134, 57] on div "Approvals" at bounding box center [142, 53] width 26 height 11
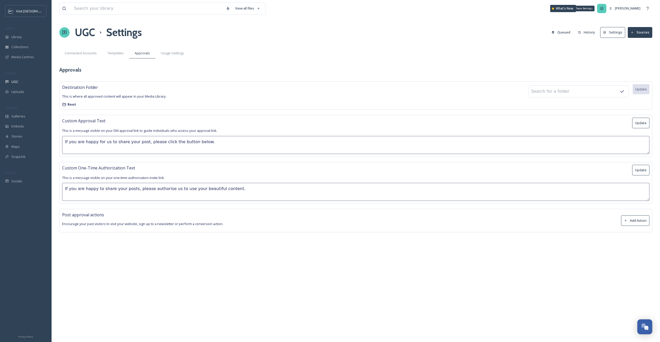
click at [600, 8] on icon at bounding box center [602, 8] width 4 height 4
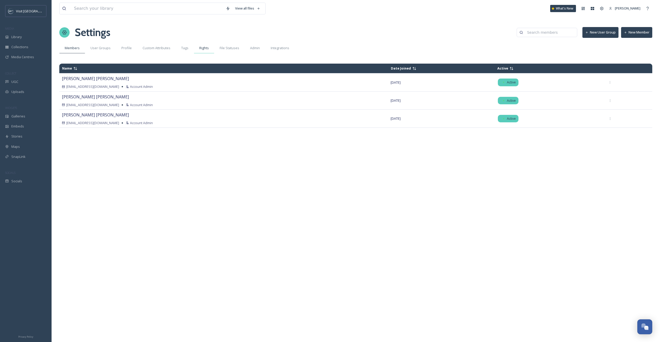
click at [209, 45] on div "Rights" at bounding box center [204, 48] width 20 height 11
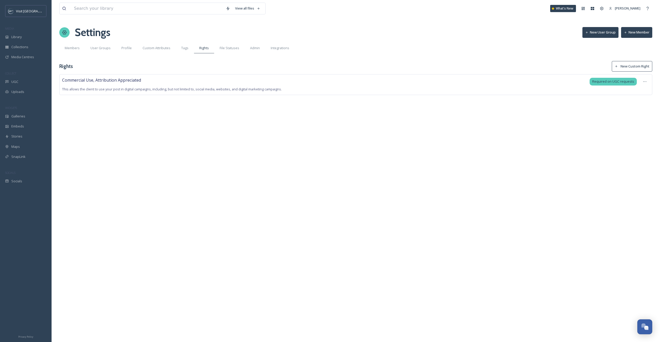
click at [630, 70] on button "New Custom Right" at bounding box center [632, 66] width 40 height 11
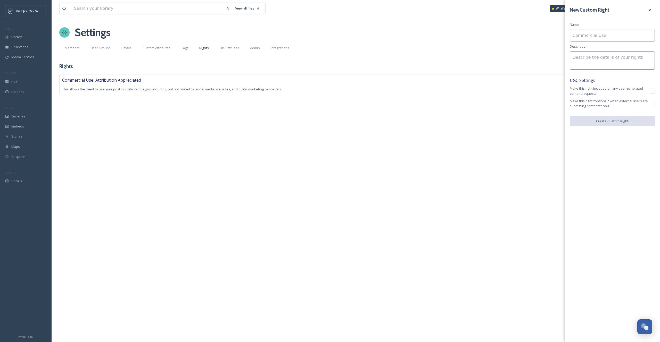
click at [587, 40] on input at bounding box center [612, 36] width 85 height 12
click at [651, 8] on icon at bounding box center [650, 10] width 4 height 4
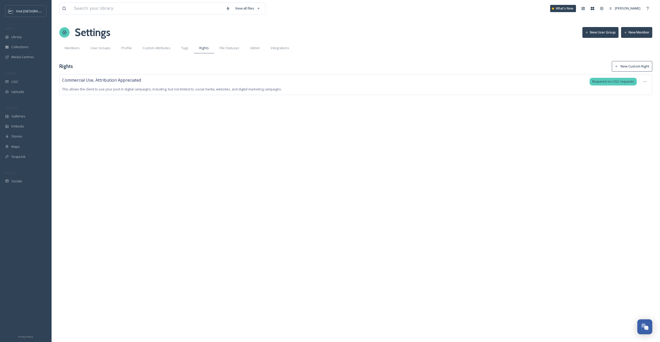
click at [625, 69] on button "New Custom Right" at bounding box center [632, 66] width 40 height 11
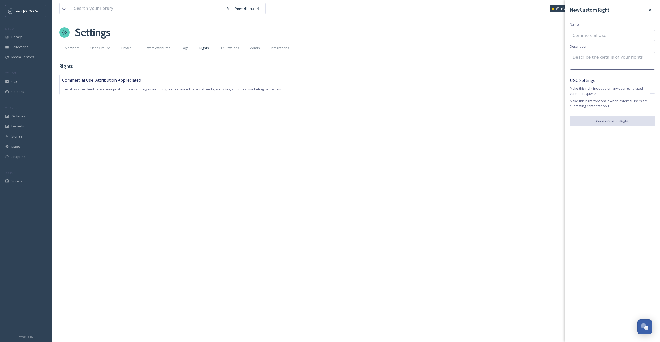
click at [154, 91] on span "This allows the client to use your post in digital campaigns, including, but no…" at bounding box center [172, 89] width 220 height 5
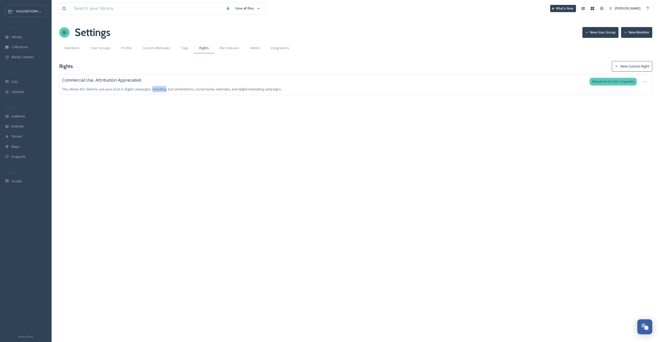
click at [154, 91] on span "This allows the client to use your post in digital campaigns, including, but no…" at bounding box center [172, 89] width 220 height 5
copy span "This allows the client to use your post in digital campaigns, including, but no…"
click at [647, 68] on button "New Custom Right" at bounding box center [632, 66] width 40 height 11
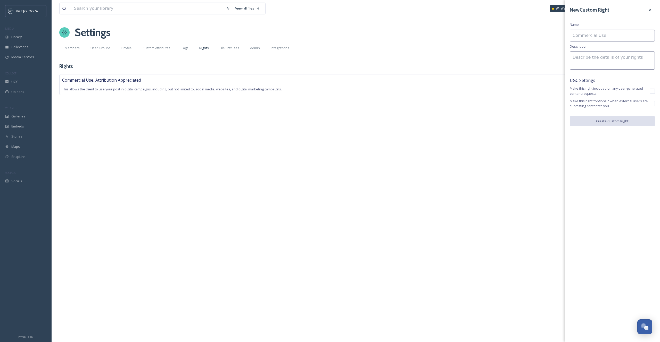
click at [612, 40] on input at bounding box center [612, 36] width 85 height 12
type input "Full Usage Rights"
paste textarea "This allows the client to use your post in digital campaigns, including, but no…"
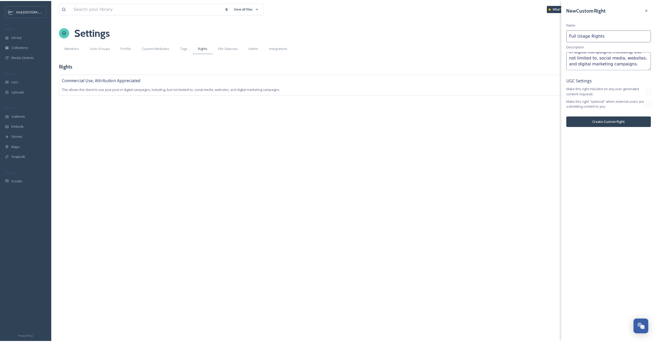
scroll to position [12, 0]
type textarea "This allows the client to use your post in digital campaigns, including, but no…"
click at [628, 121] on button "Create Custom Right" at bounding box center [612, 121] width 85 height 11
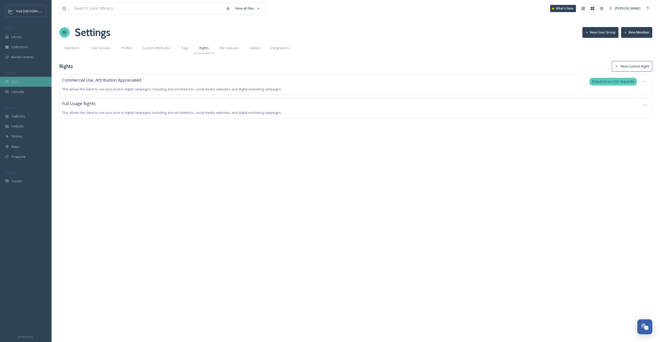
click at [33, 82] on div "UGC" at bounding box center [26, 82] width 52 height 10
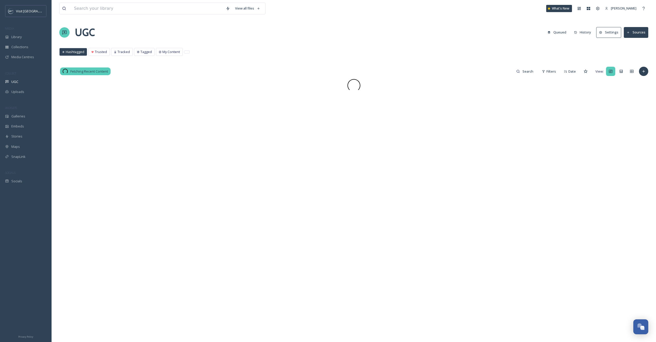
click at [630, 31] on icon at bounding box center [628, 32] width 3 height 3
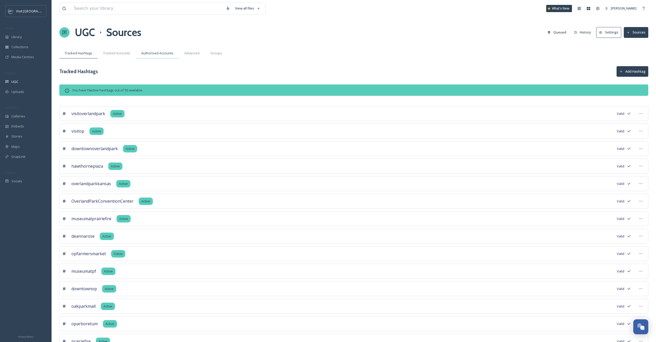
click at [162, 50] on div "Authorised Accounts" at bounding box center [157, 53] width 43 height 11
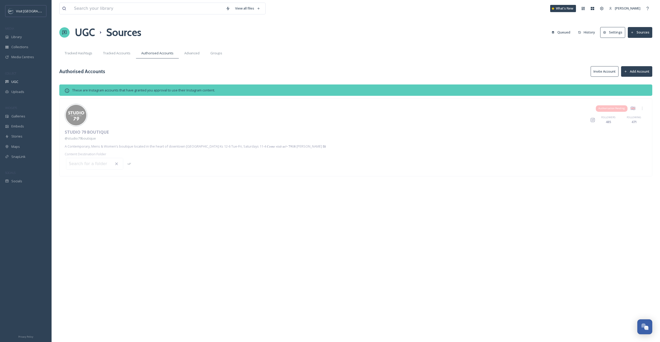
click at [603, 73] on button "Invite Account" at bounding box center [605, 71] width 28 height 11
click at [436, 116] on div "Instagram FOLLOWERS 485 FOLLOWING 471" at bounding box center [366, 120] width 559 height 9
click at [619, 154] on div "Authorisation Pending 🇬🇧 Instagram FOLLOWERS 485 FOLLOWING 471 STUDIO 79 BOUTIQ…" at bounding box center [355, 137] width 593 height 78
click at [336, 118] on div "Instagram FOLLOWERS 485 FOLLOWING 471" at bounding box center [366, 120] width 559 height 9
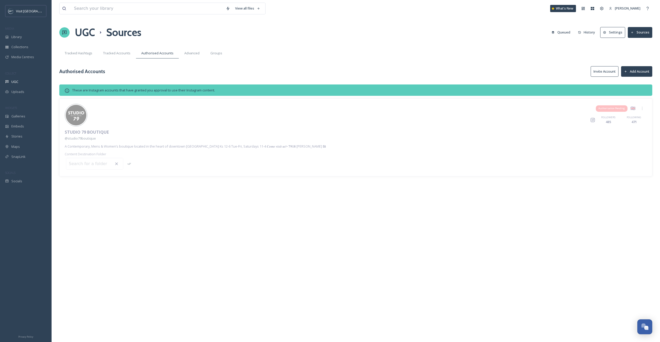
click at [83, 124] on div "Authorisation Pending 🇬🇧 Instagram FOLLOWERS 485 FOLLOWING 471" at bounding box center [356, 115] width 582 height 23
click at [76, 111] on img at bounding box center [76, 115] width 21 height 21
click at [94, 142] on div "Authorisation Pending 🇬🇧 Instagram FOLLOWERS 485 FOLLOWING 471 STUDIO 79 BOUTIQ…" at bounding box center [355, 137] width 593 height 78
click at [96, 156] on span "Content Destination Folder" at bounding box center [85, 154] width 41 height 5
click at [96, 162] on input at bounding box center [94, 163] width 57 height 11
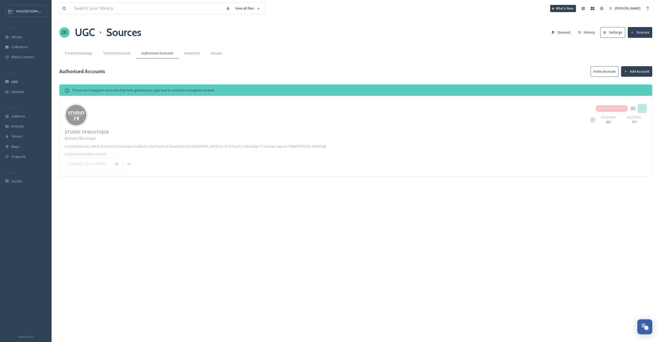
click at [641, 110] on icon at bounding box center [642, 108] width 4 height 4
click at [639, 120] on span "Remove" at bounding box center [637, 119] width 13 height 5
click at [606, 73] on button "Invite Account" at bounding box center [605, 71] width 28 height 11
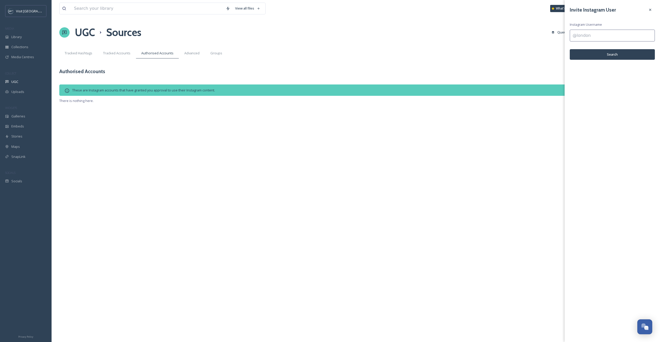
click at [585, 39] on input at bounding box center [612, 36] width 85 height 12
type input "@studio79boutique"
click at [612, 46] on div "Invite Instagram User Instagram Username @studio79boutique Search" at bounding box center [611, 32] width 95 height 65
click at [617, 55] on button "Search" at bounding box center [612, 54] width 85 height 11
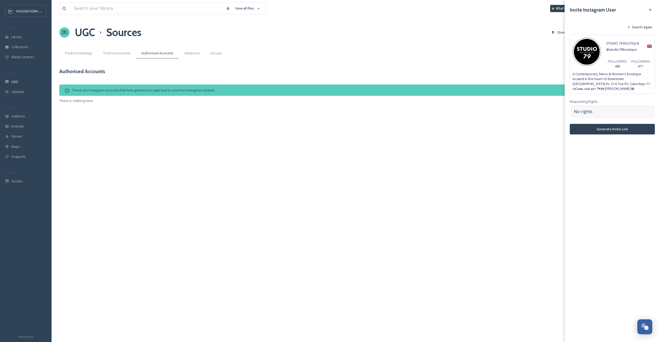
click at [605, 114] on div "No rights" at bounding box center [612, 112] width 82 height 12
click at [605, 114] on input at bounding box center [600, 112] width 57 height 11
type input "F"
click at [597, 128] on span "Full Usage Rights" at bounding box center [587, 126] width 26 height 5
click at [610, 141] on div "Invite Instagram User Search Again STUDIO 79 BOUTIQUE @ studio79boutique 🇬🇧 FOL…" at bounding box center [611, 71] width 95 height 143
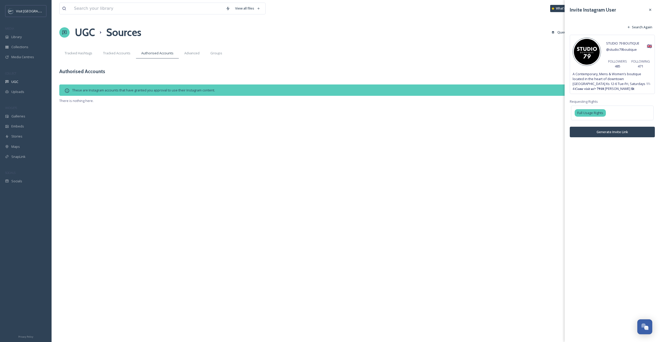
click at [605, 134] on button "Generate Invite Link" at bounding box center [612, 132] width 85 height 11
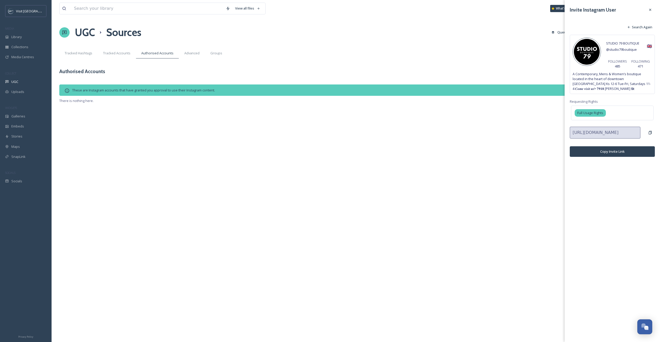
click at [610, 150] on button "Copy Invite Link" at bounding box center [612, 151] width 85 height 11
click at [24, 48] on span "Collections" at bounding box center [19, 47] width 17 height 5
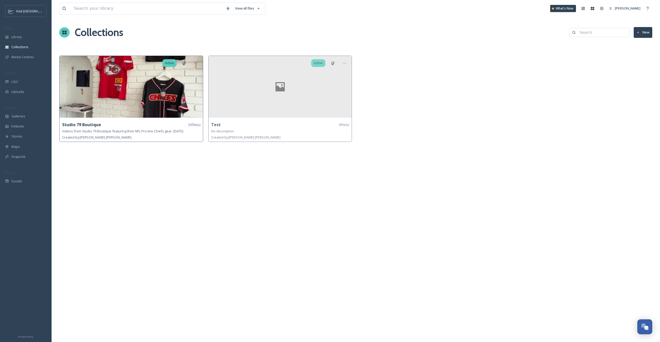
click at [104, 82] on img at bounding box center [131, 87] width 143 height 62
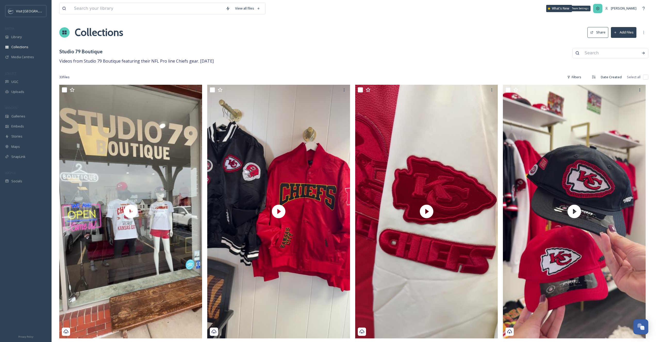
click at [598, 11] on div "Team Settings" at bounding box center [597, 8] width 9 height 9
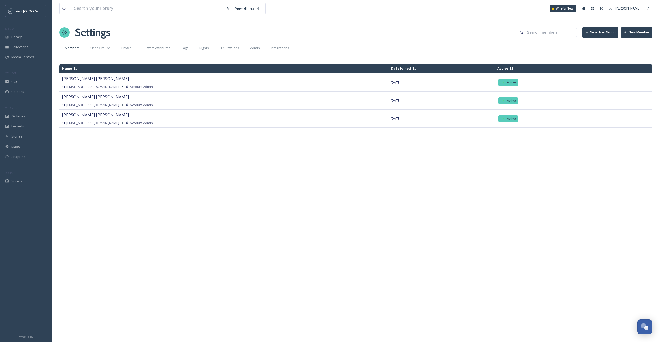
click at [386, 42] on div "View all files What's New [PERSON_NAME] Settings New User Group New Member Memb…" at bounding box center [356, 171] width 608 height 342
